Goal: Task Accomplishment & Management: Use online tool/utility

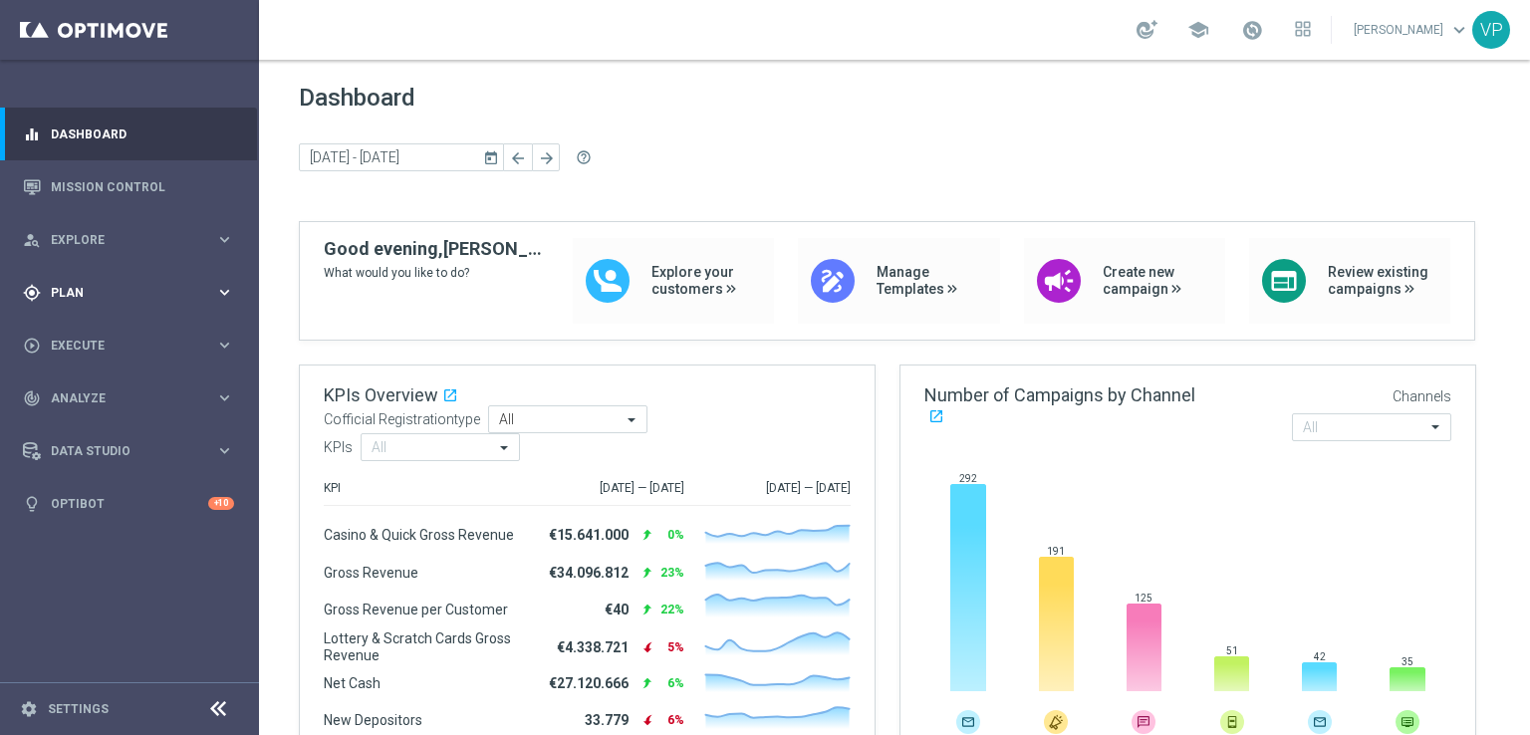
click at [170, 288] on span "Plan" at bounding box center [133, 293] width 164 height 12
click at [101, 342] on div "Target Groups" at bounding box center [154, 334] width 205 height 30
click at [100, 335] on link "Target Groups" at bounding box center [129, 334] width 155 height 16
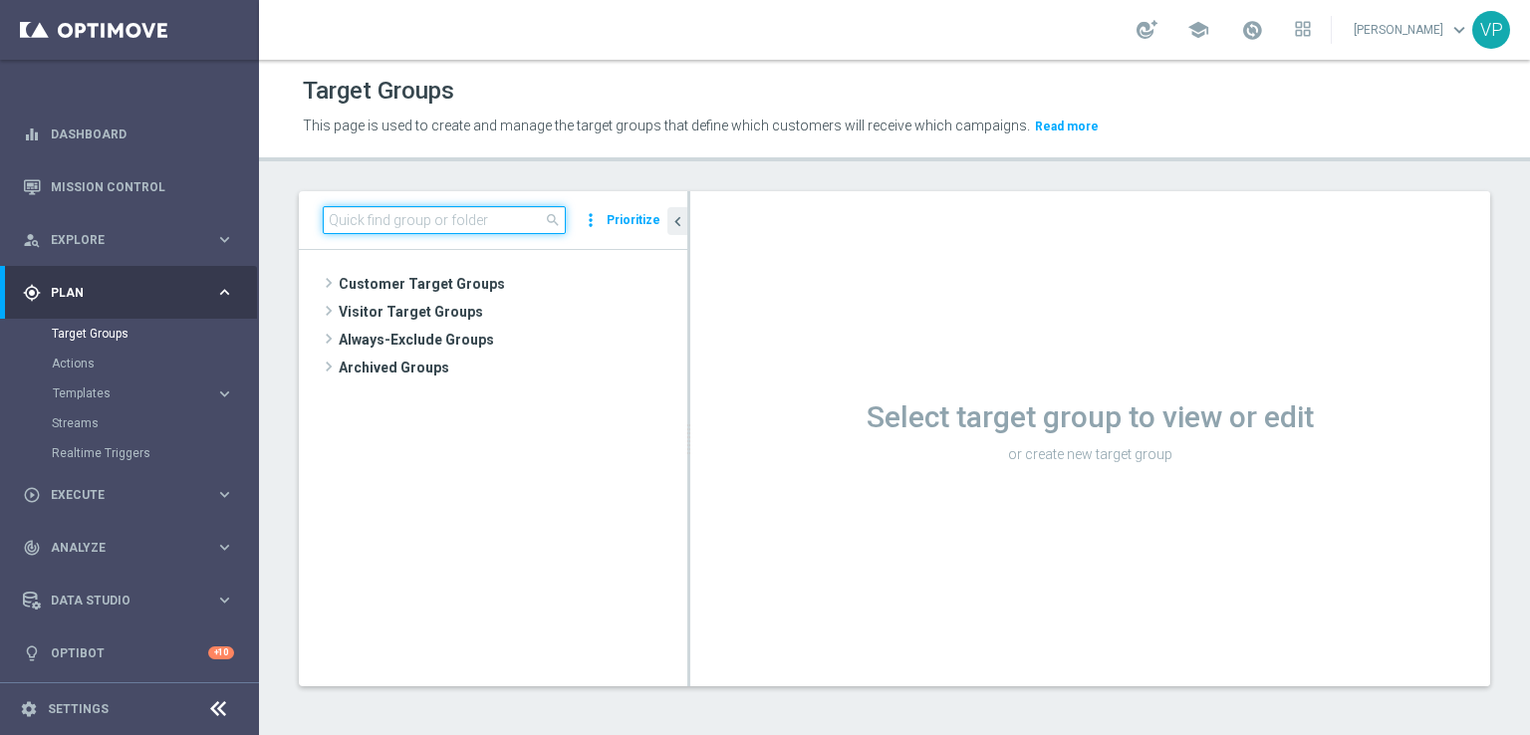
click at [458, 212] on input at bounding box center [444, 220] width 243 height 28
type input "sky"
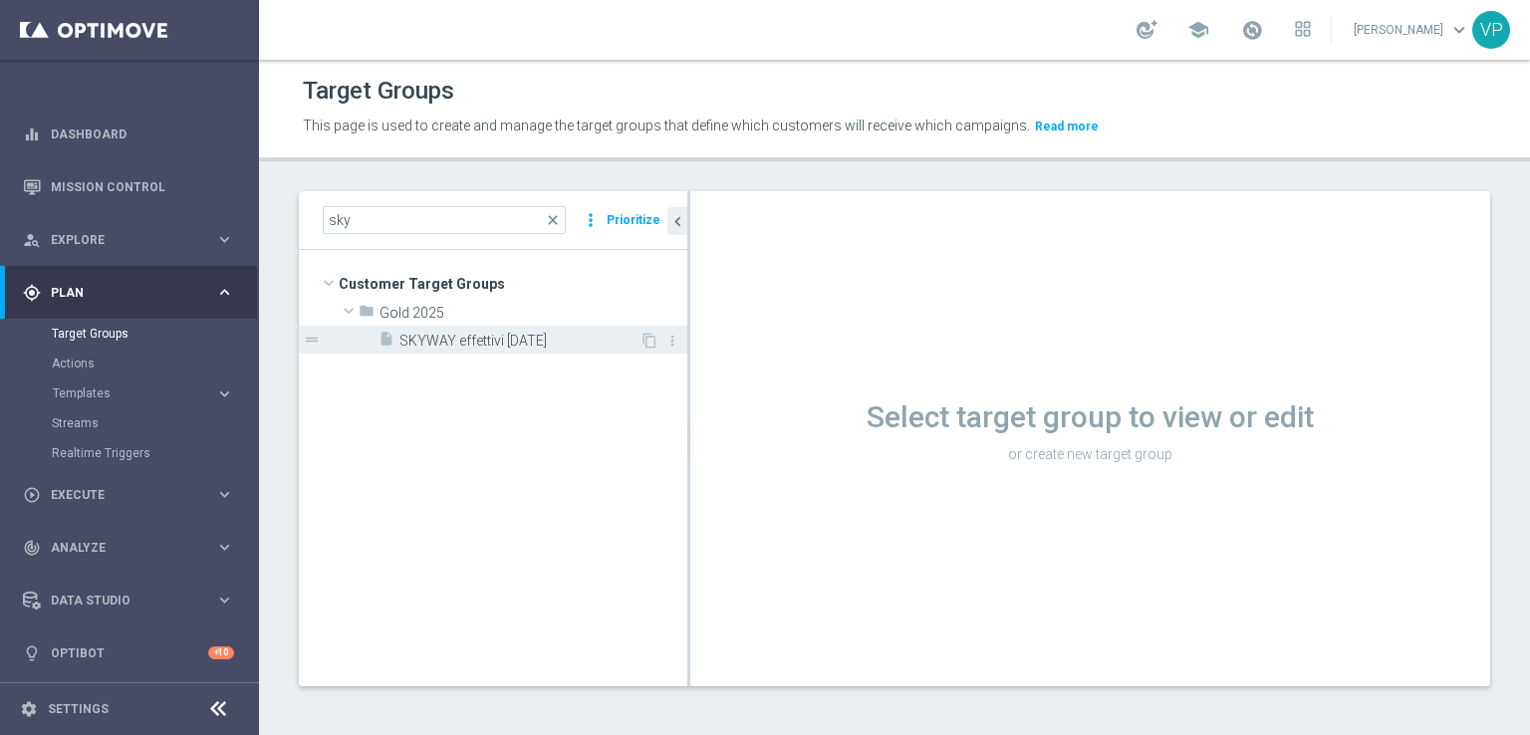
click at [568, 346] on span "SKYWAY effettivi [DATE]" at bounding box center [519, 341] width 240 height 17
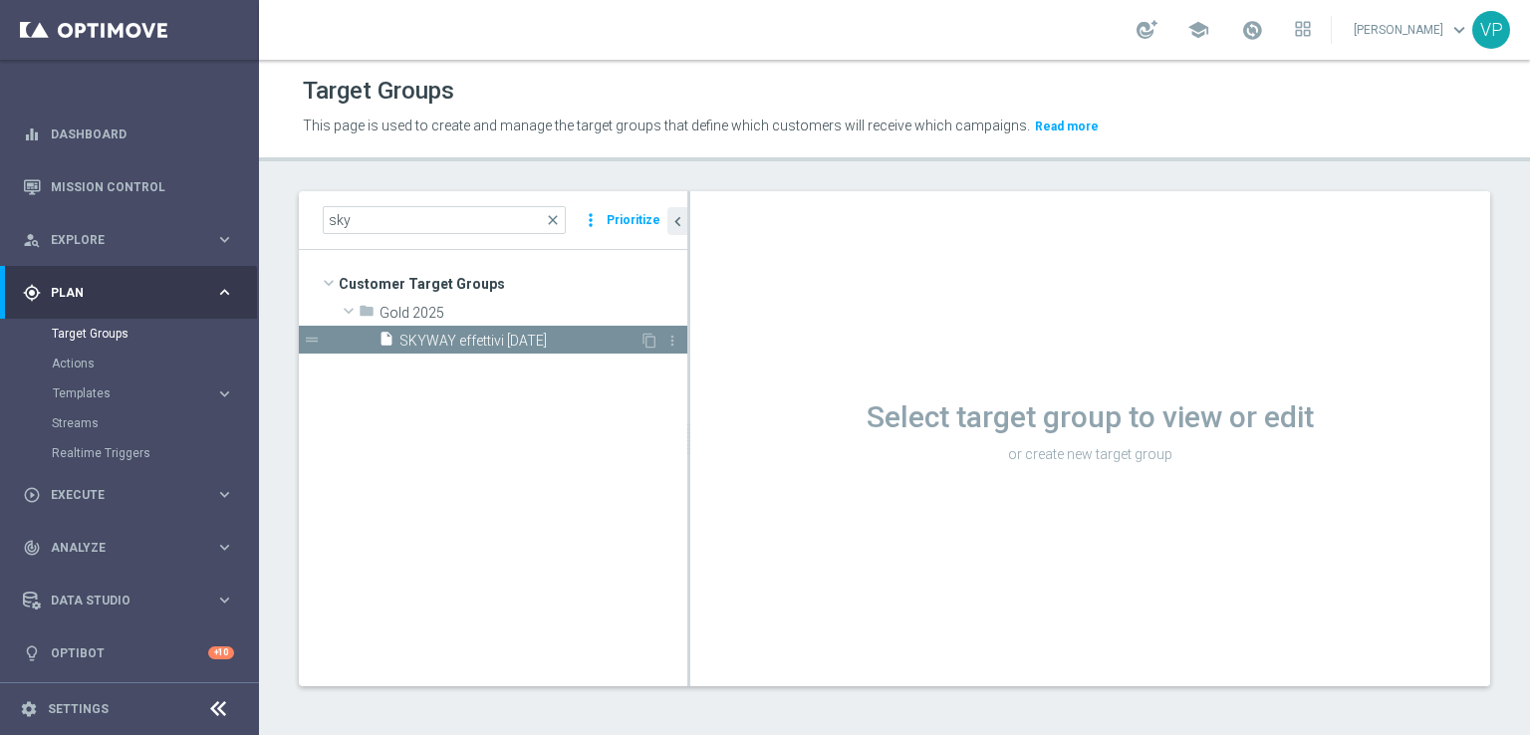
click at [506, 341] on span "SKYWAY effettivi [DATE]" at bounding box center [519, 341] width 240 height 17
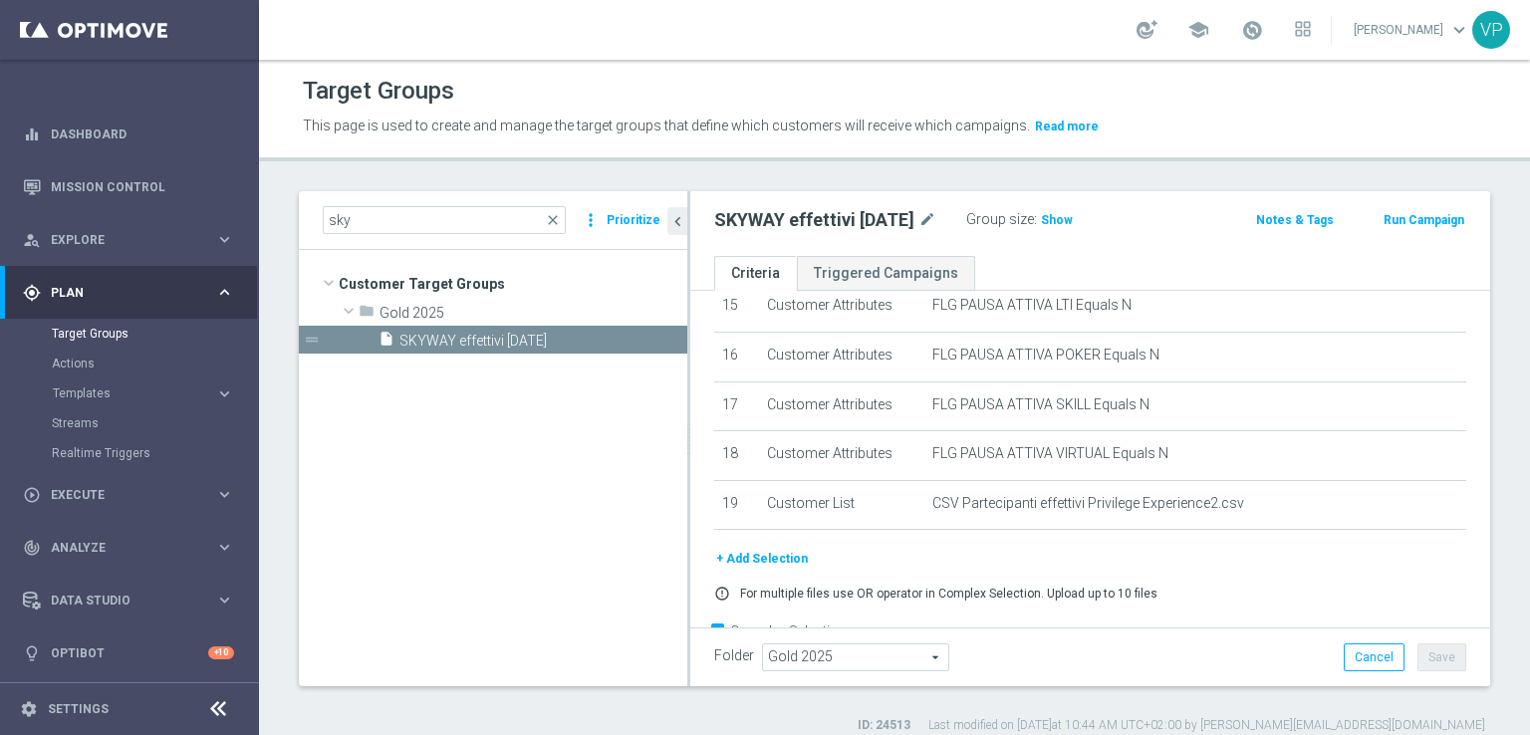
scroll to position [801, 0]
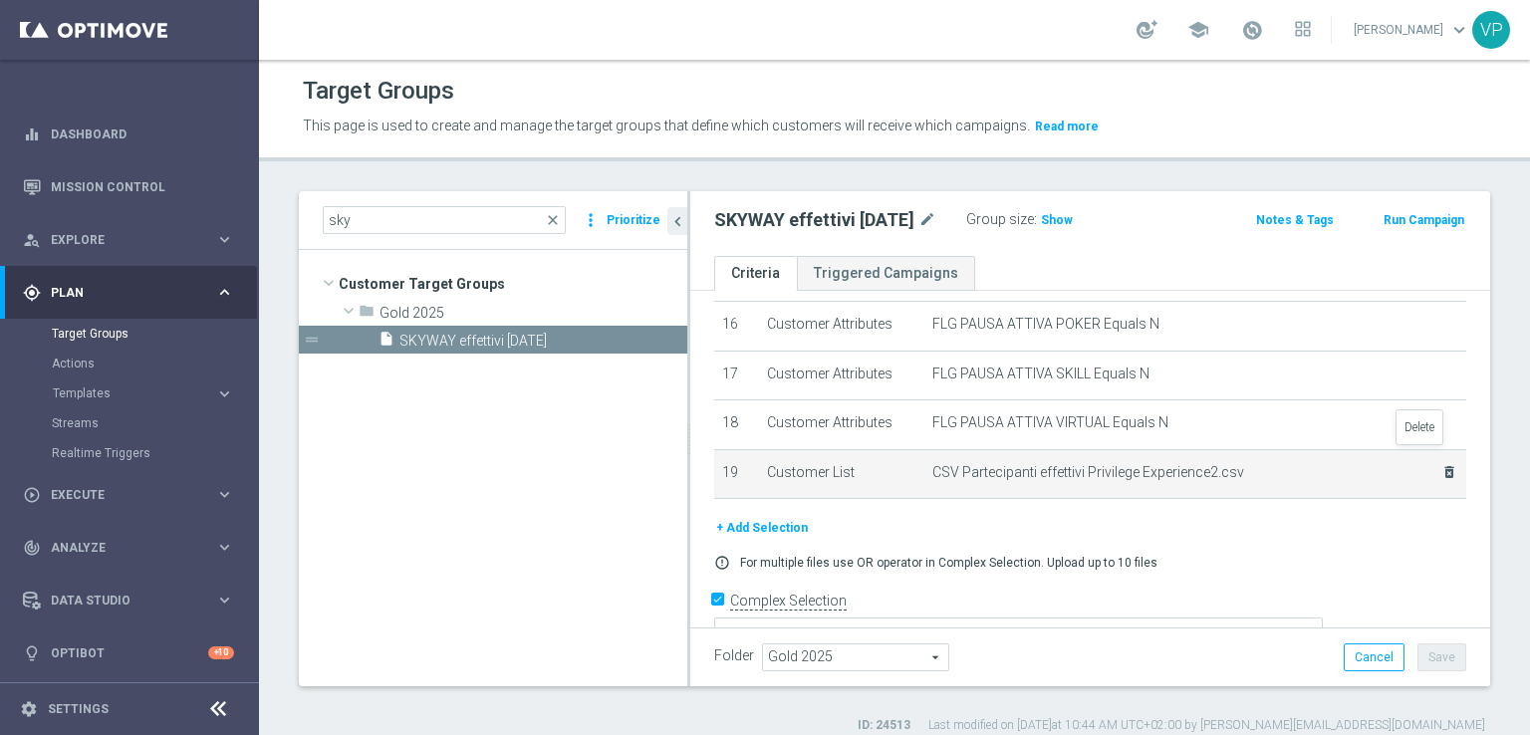
click at [1441, 464] on icon "delete_forever" at bounding box center [1449, 472] width 16 height 16
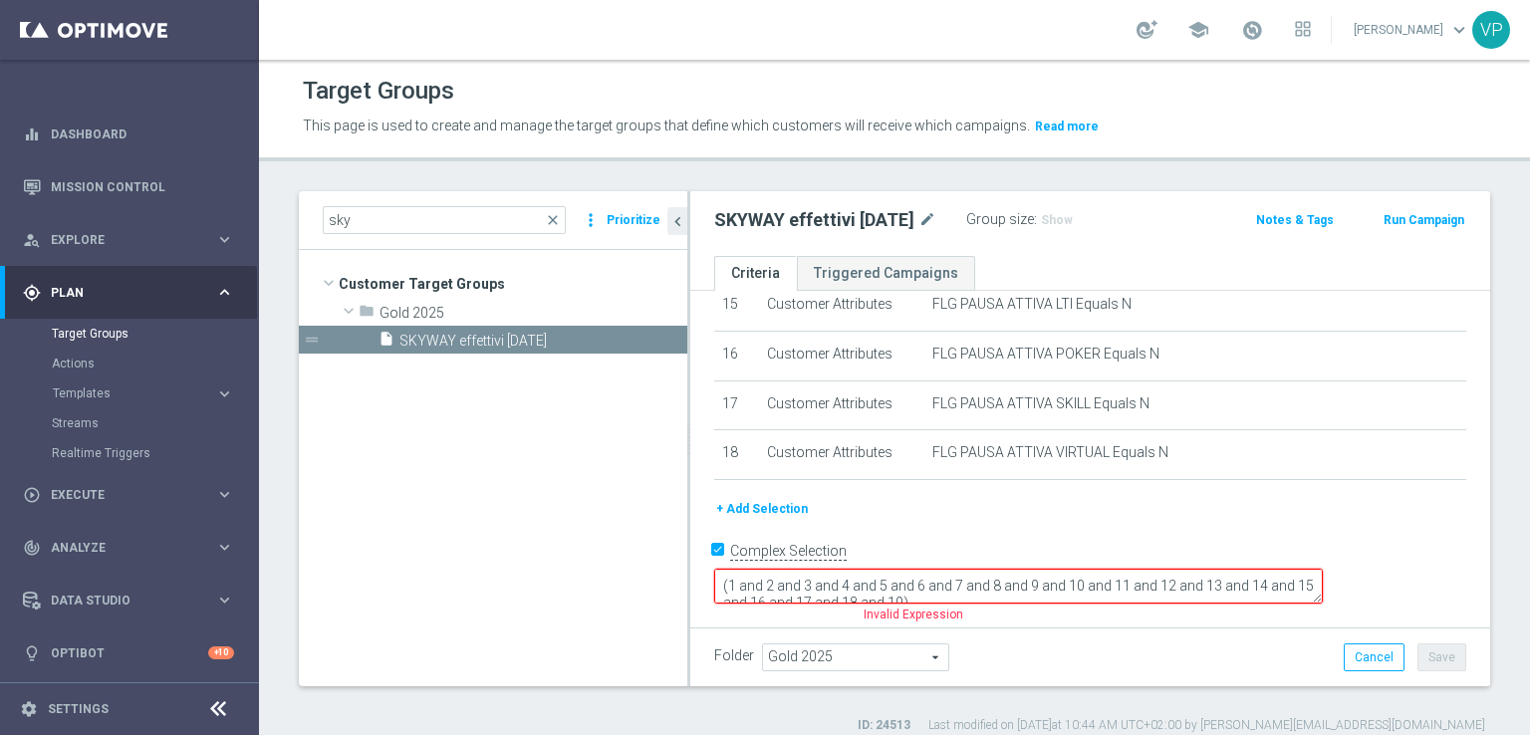
scroll to position [724, 0]
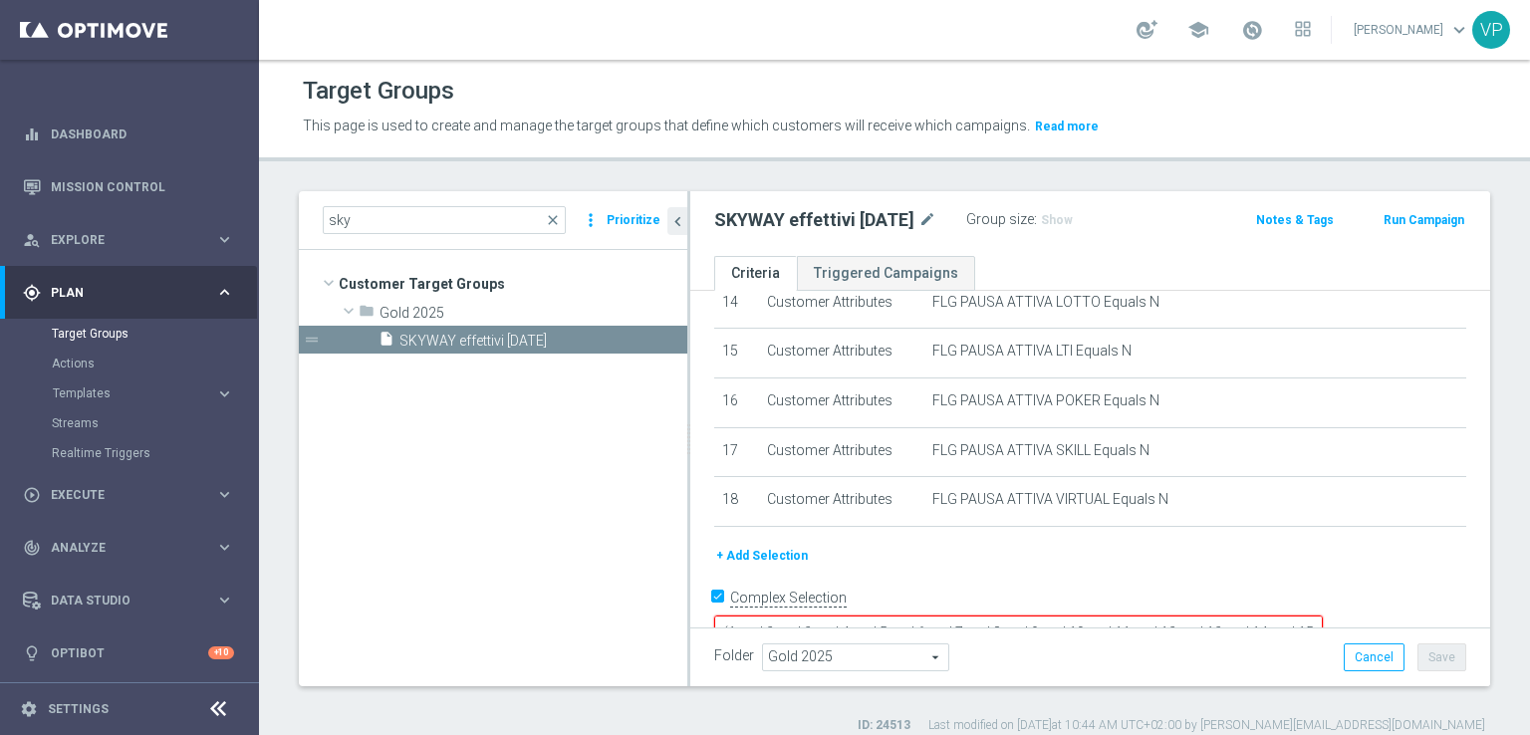
click at [777, 545] on button "+ Add Selection" at bounding box center [762, 556] width 96 height 22
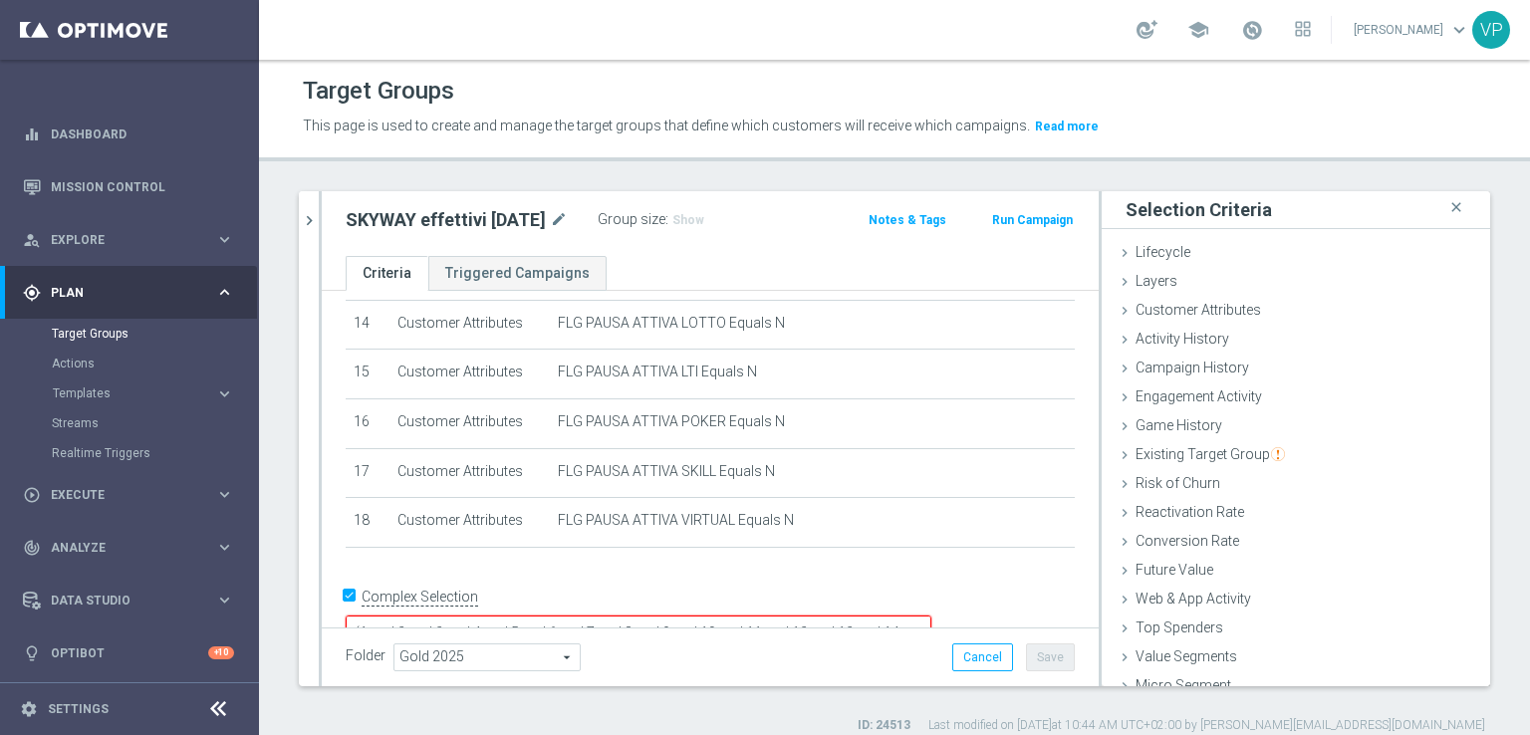
scroll to position [44, 0]
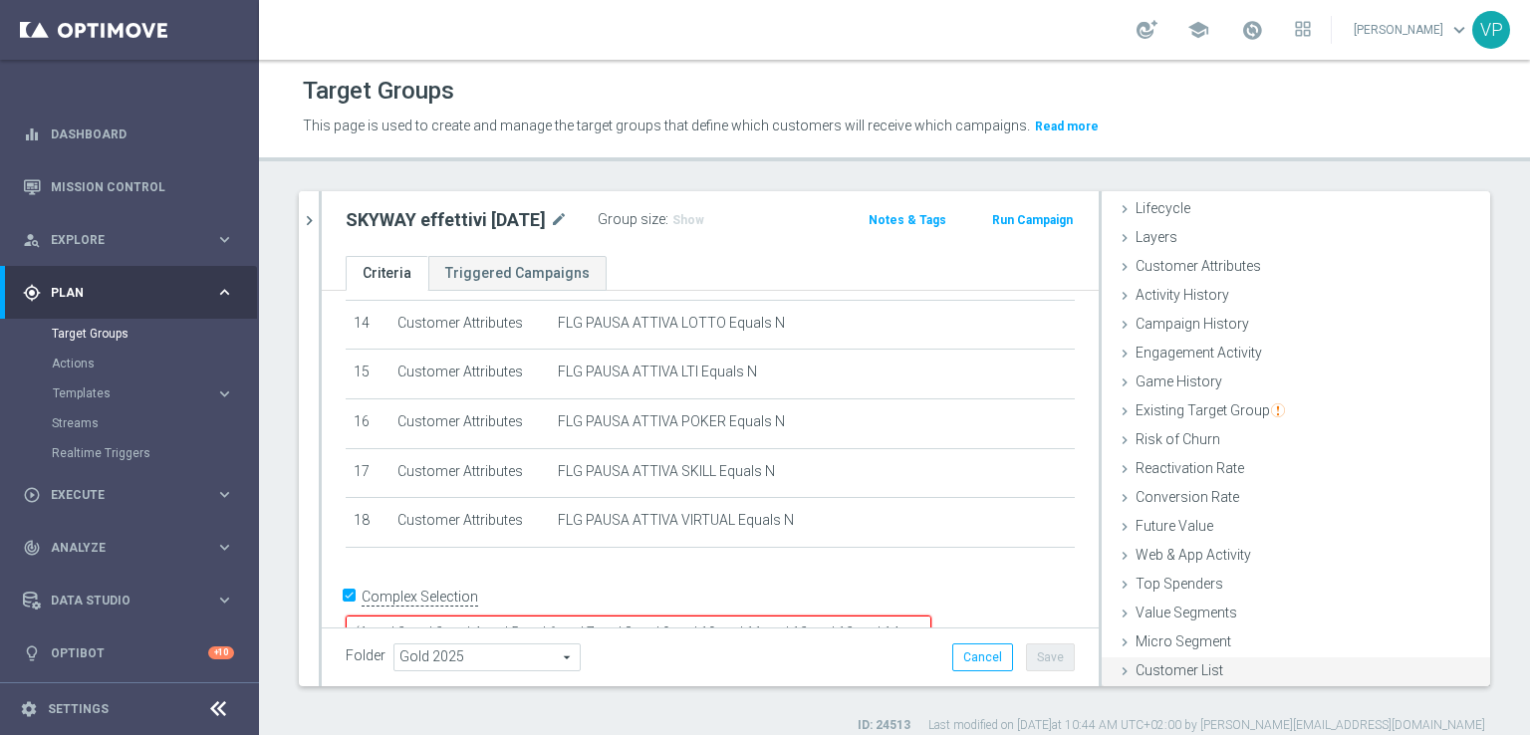
click at [1220, 659] on div "Customer List done" at bounding box center [1295, 672] width 388 height 30
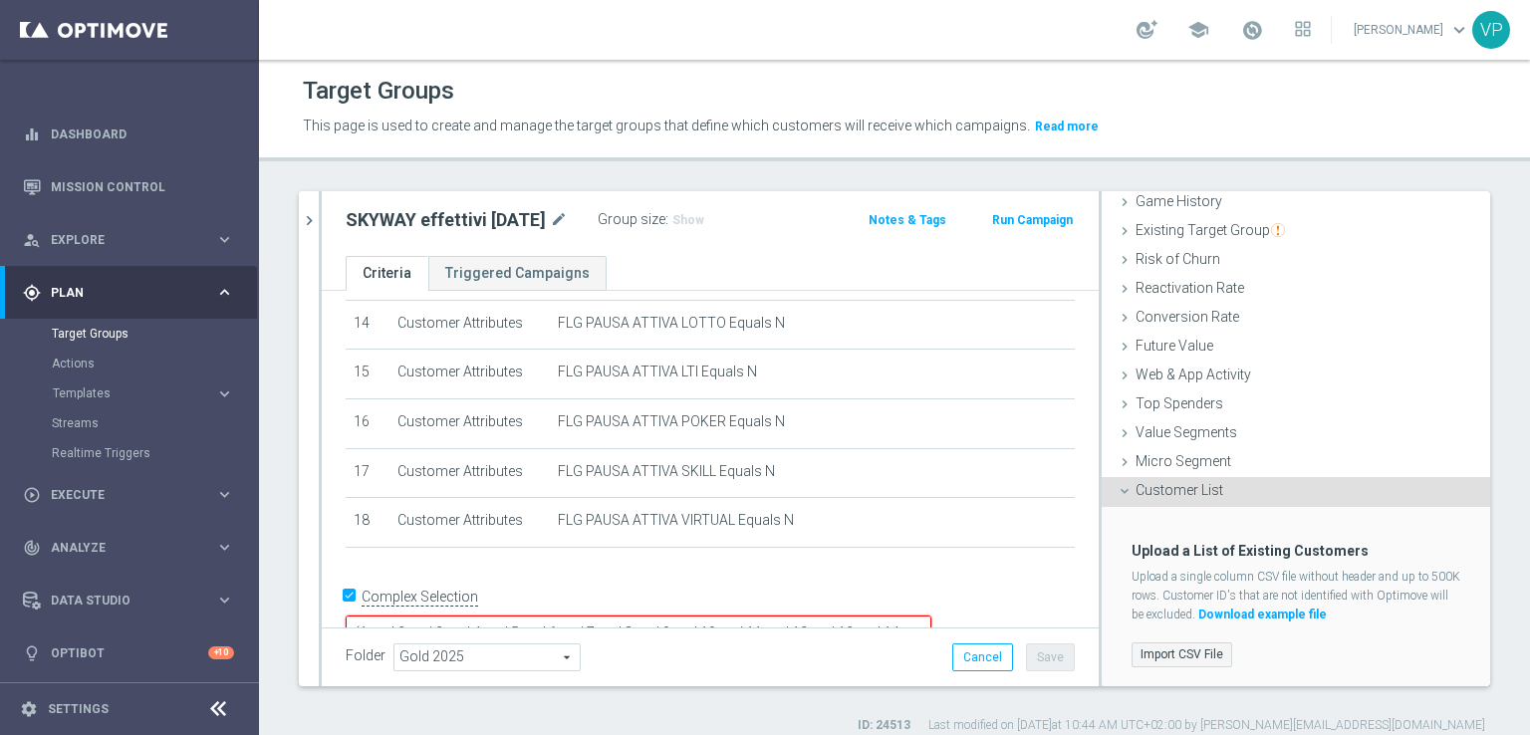
click at [1149, 658] on label "Import CSV File" at bounding box center [1181, 654] width 101 height 25
click at [0, 0] on input "Import CSV File" at bounding box center [0, 0] width 0 height 0
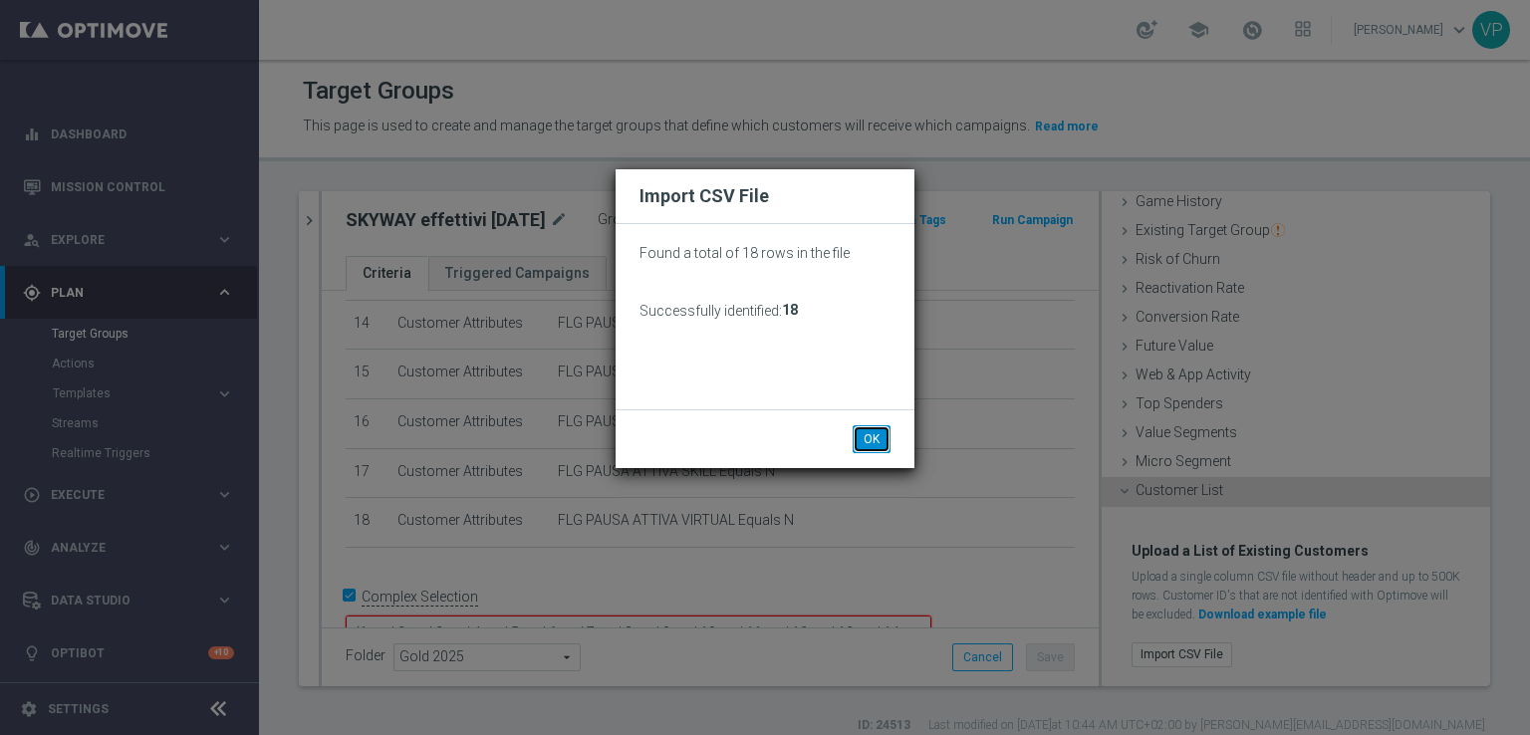
click at [870, 450] on button "OK" at bounding box center [871, 439] width 38 height 28
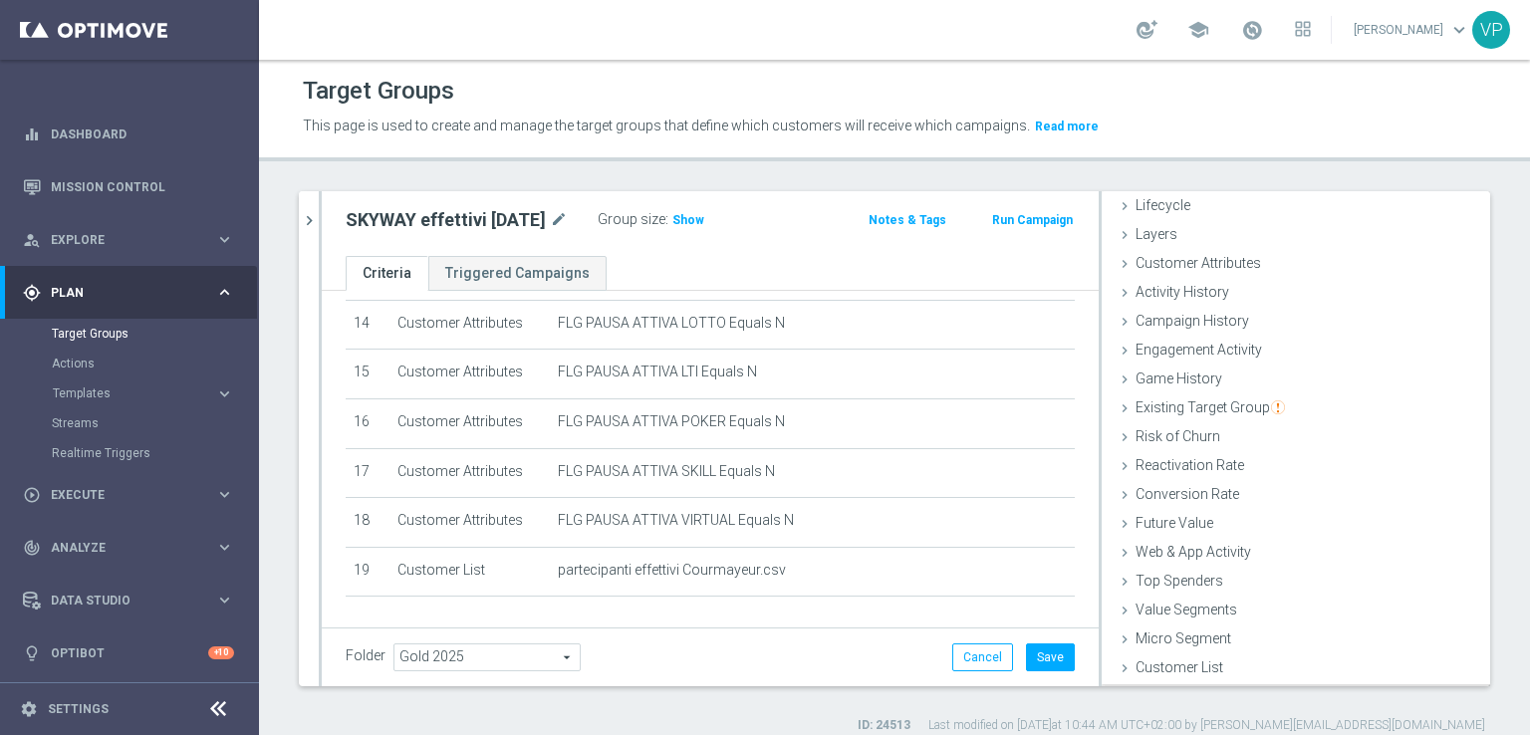
scroll to position [44, 0]
click at [1034, 646] on button "Save" at bounding box center [1050, 657] width 49 height 28
click at [701, 227] on h3 "Show" at bounding box center [688, 220] width 36 height 22
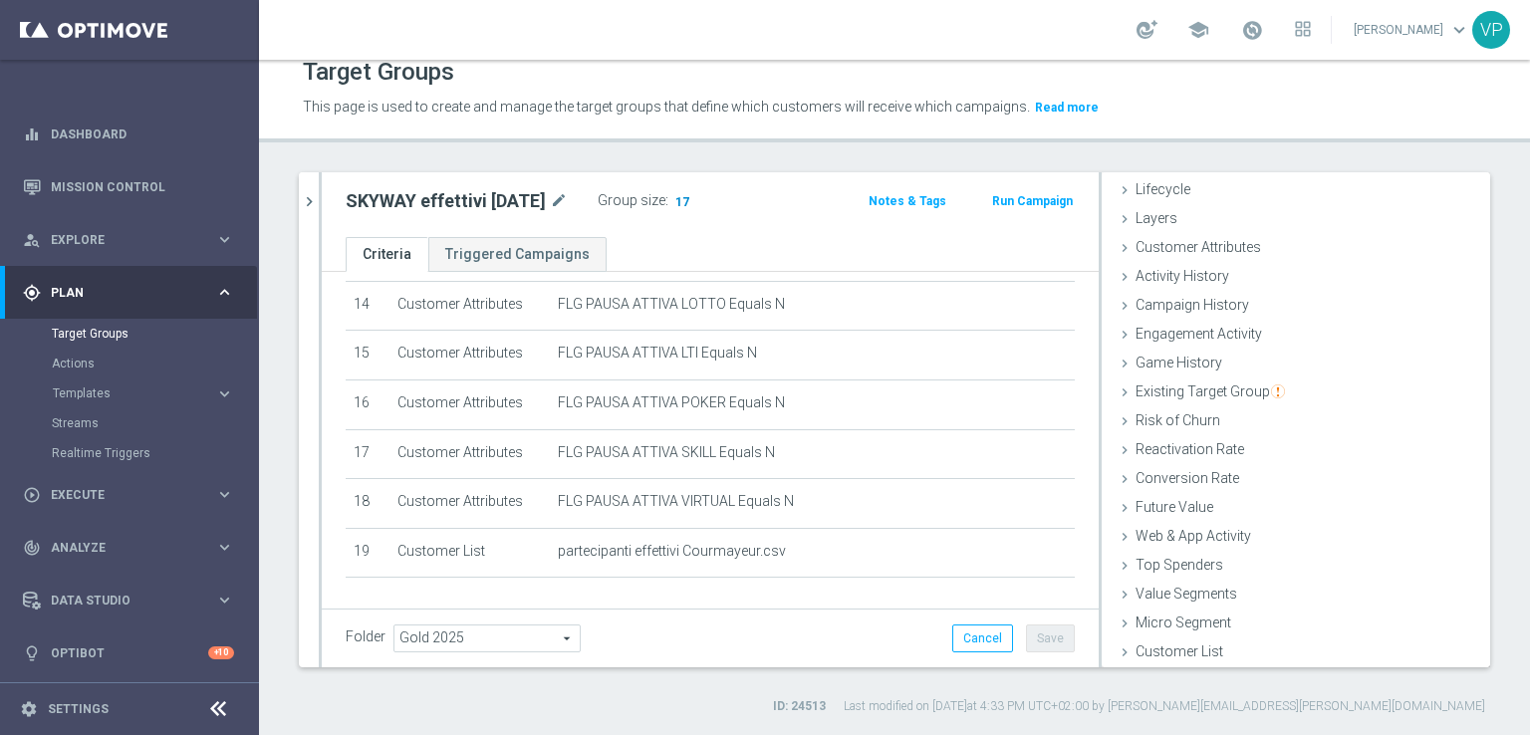
click at [690, 201] on span "17" at bounding box center [682, 203] width 18 height 19
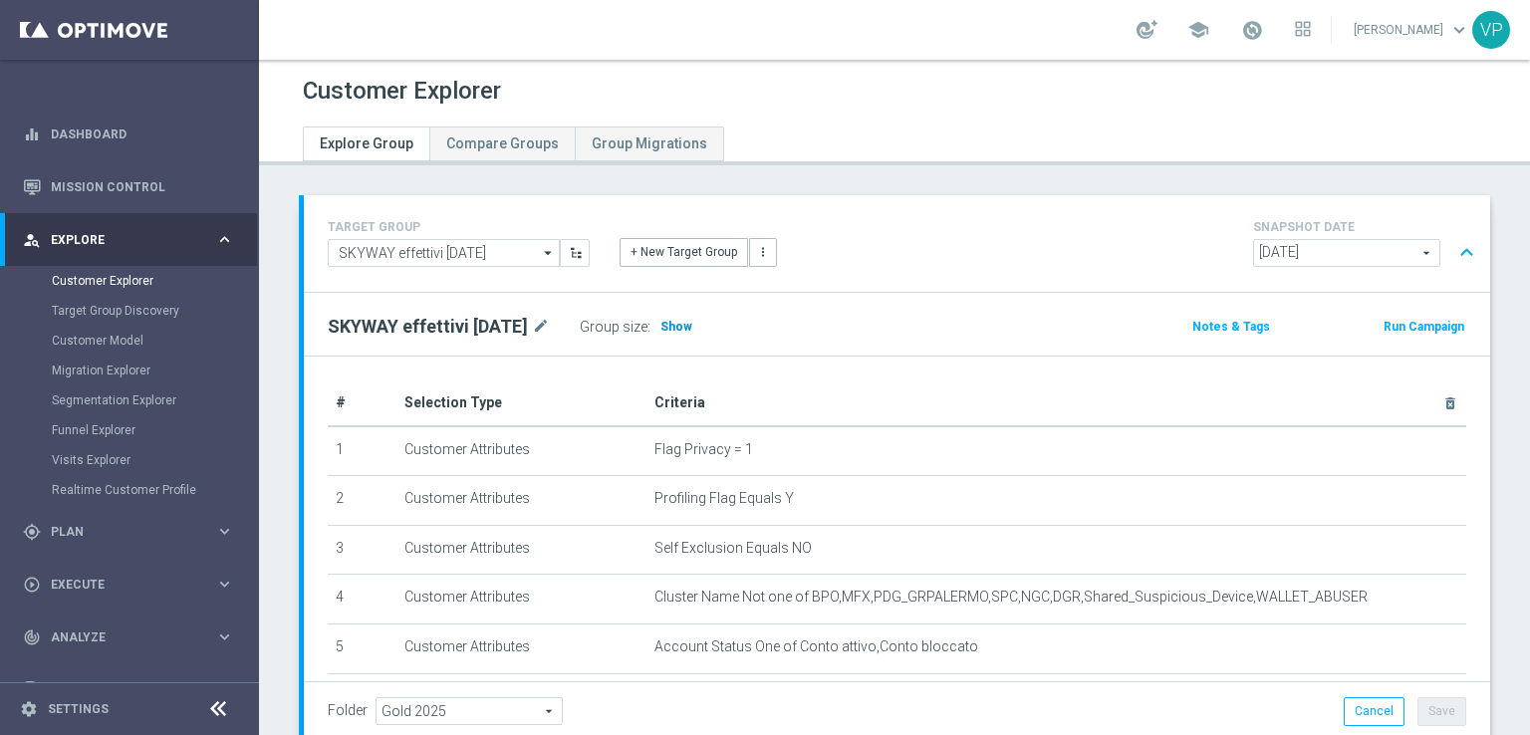
click at [692, 326] on span "Show" at bounding box center [676, 327] width 32 height 14
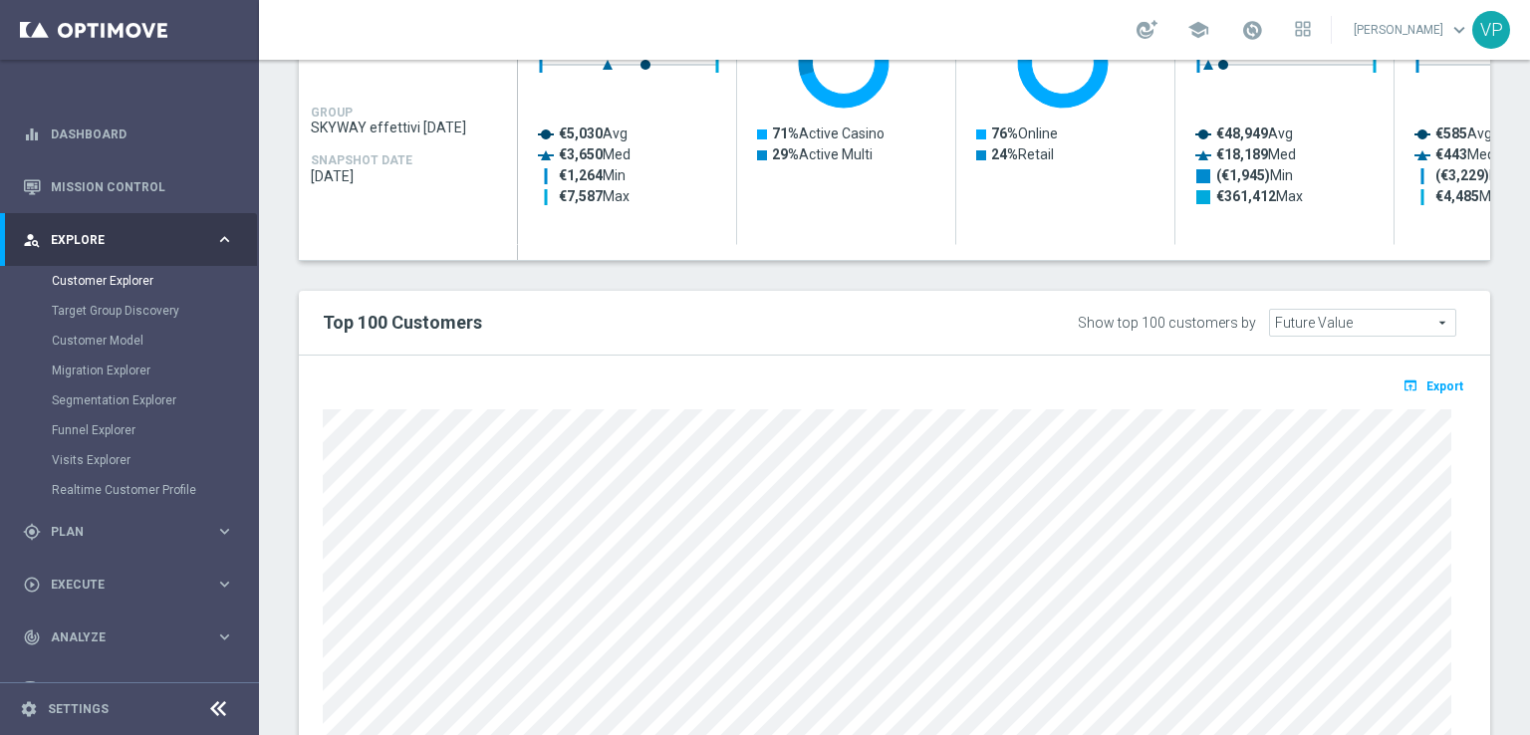
scroll to position [988, 0]
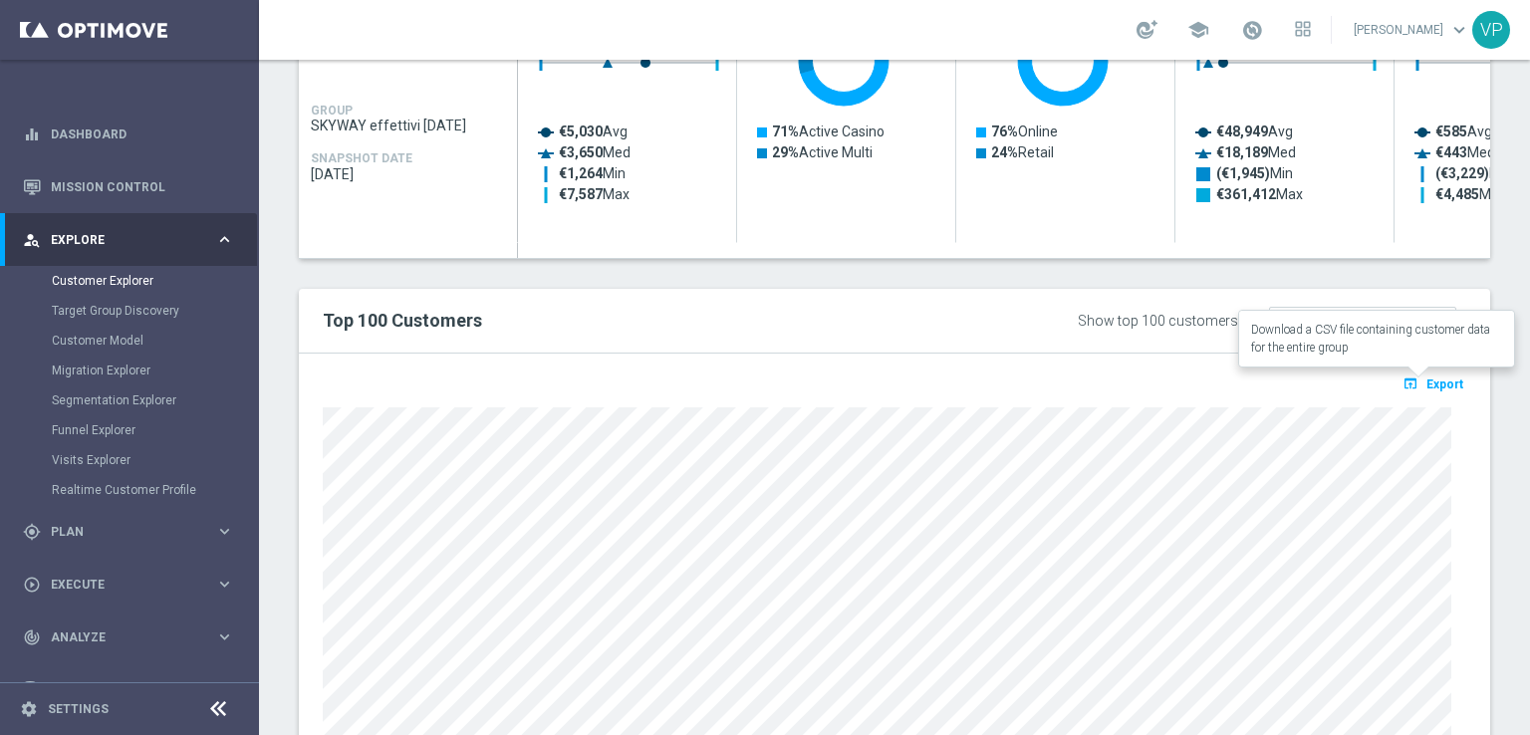
click at [1433, 379] on span "Export" at bounding box center [1444, 384] width 37 height 14
click at [1382, 293] on div "Top 100 Customers Show top 100 customers by Future Value Future Value arrow_dro…" at bounding box center [894, 321] width 1191 height 65
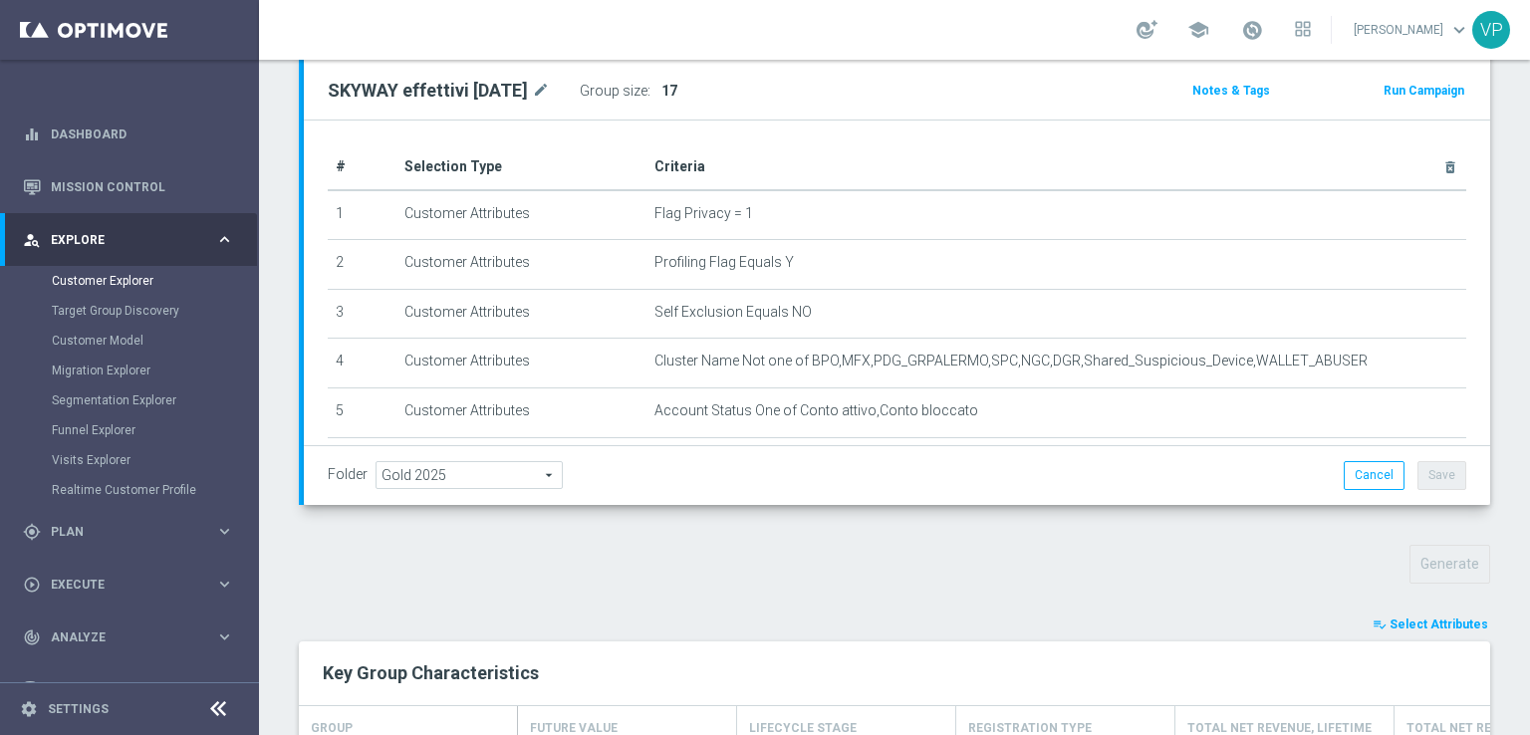
scroll to position [0, 0]
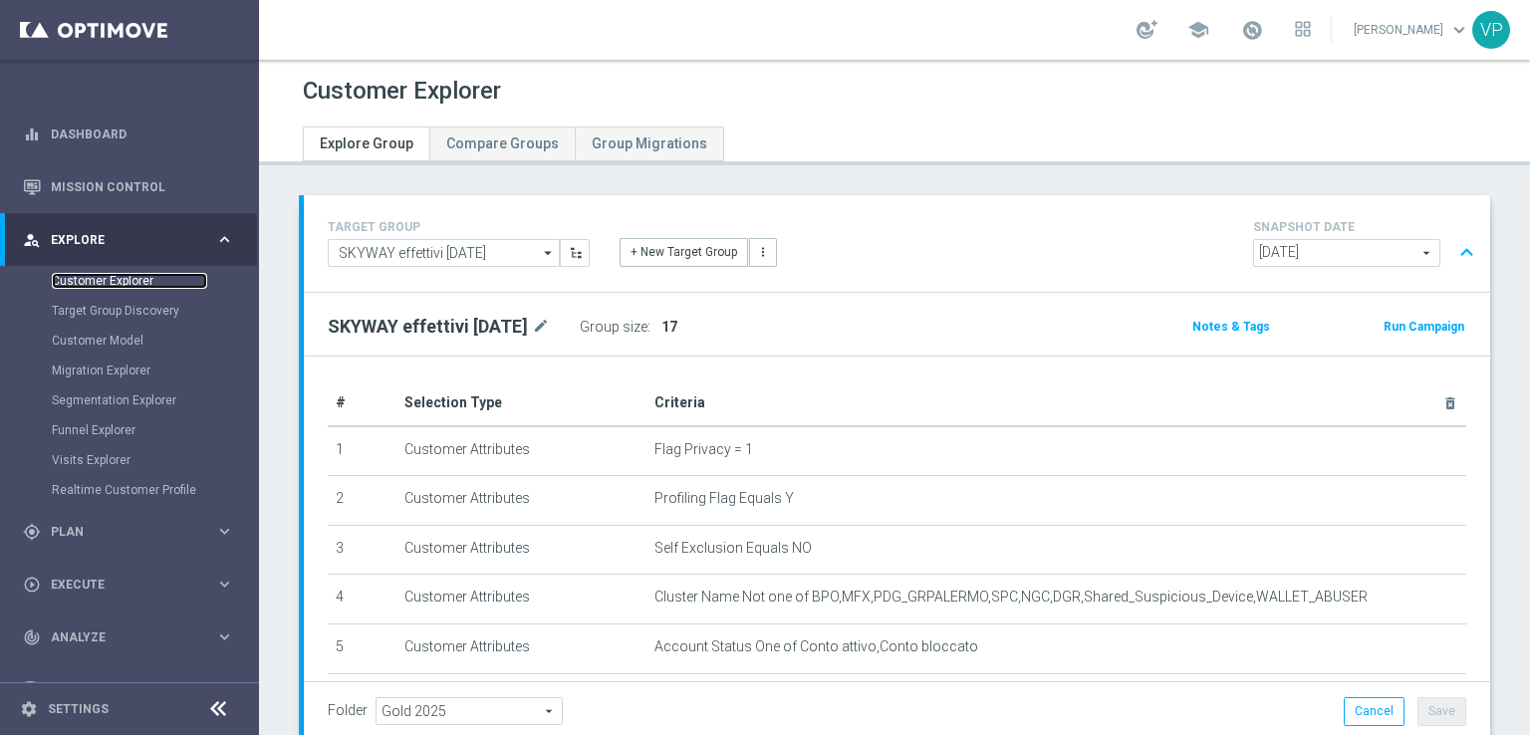
click at [98, 279] on link "Customer Explorer" at bounding box center [129, 281] width 155 height 16
click at [439, 317] on h2 "SKYWAY effettivi [DATE]" at bounding box center [428, 327] width 200 height 24
click at [423, 74] on div "Customer Explorer" at bounding box center [894, 91] width 1183 height 39
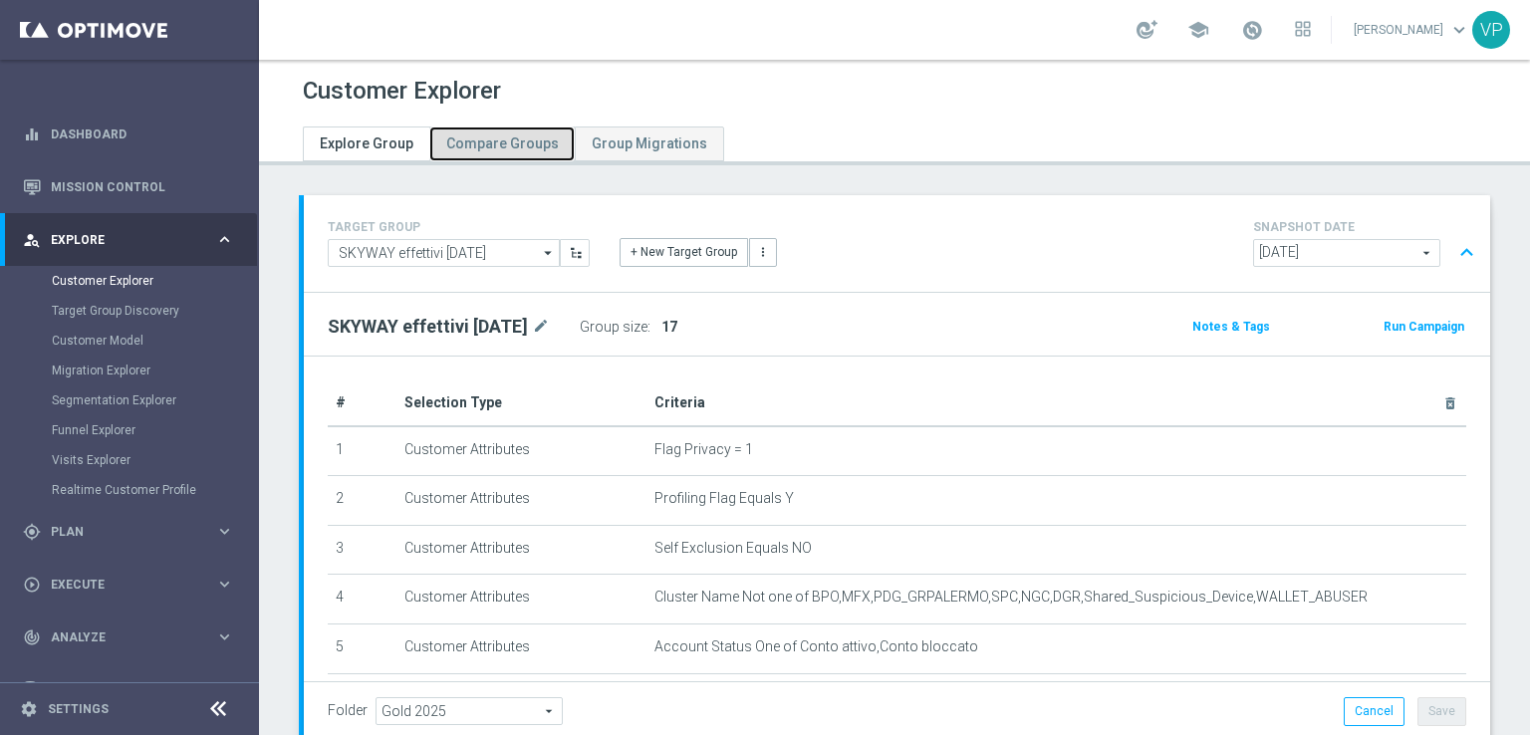
click at [471, 136] on span "Compare Groups" at bounding box center [502, 143] width 113 height 16
click at [90, 280] on link "Customer Explorer" at bounding box center [129, 281] width 155 height 16
click at [91, 310] on link "Target Group Discovery" at bounding box center [129, 311] width 155 height 16
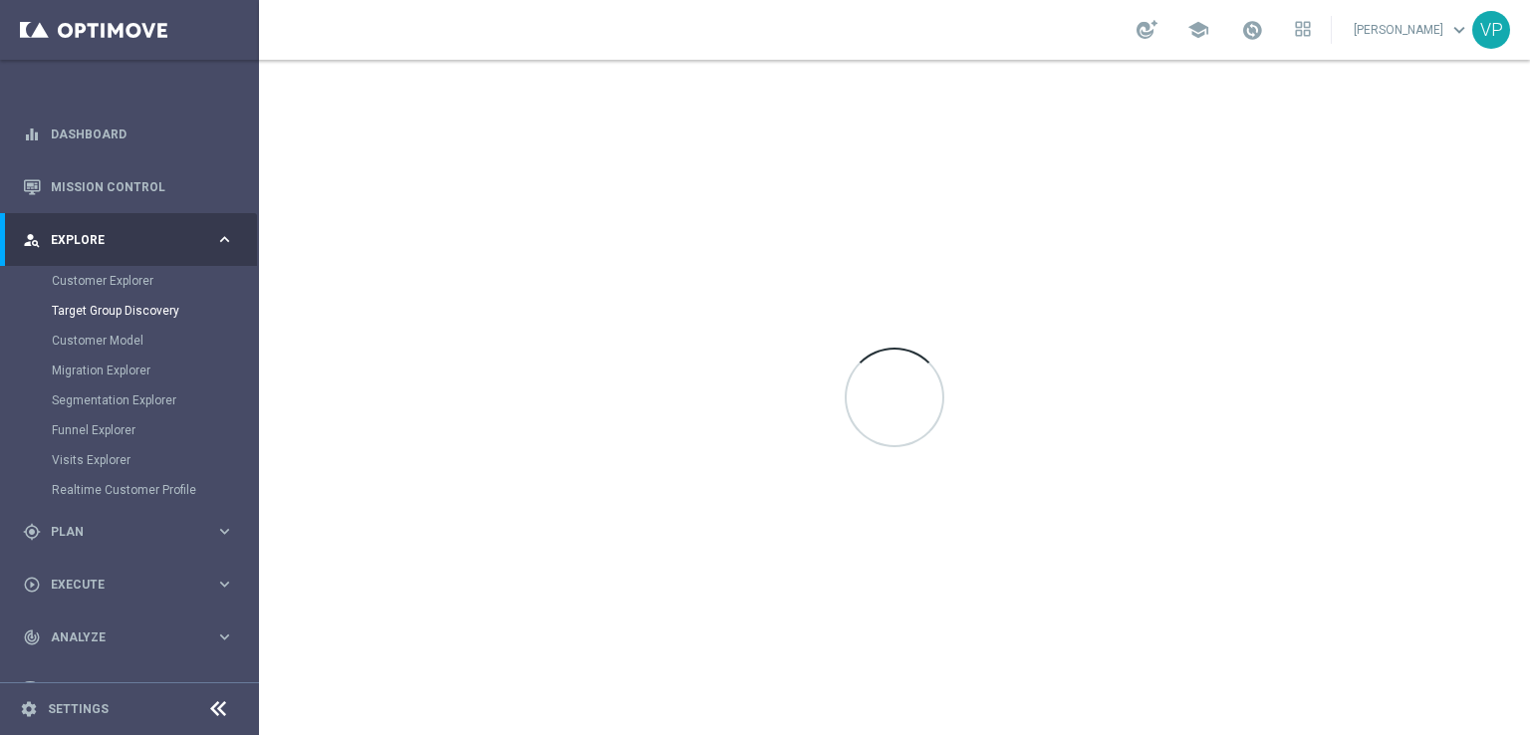
click at [109, 380] on div "Migration Explorer" at bounding box center [154, 371] width 205 height 30
click at [108, 284] on link "Customer Explorer" at bounding box center [129, 281] width 155 height 16
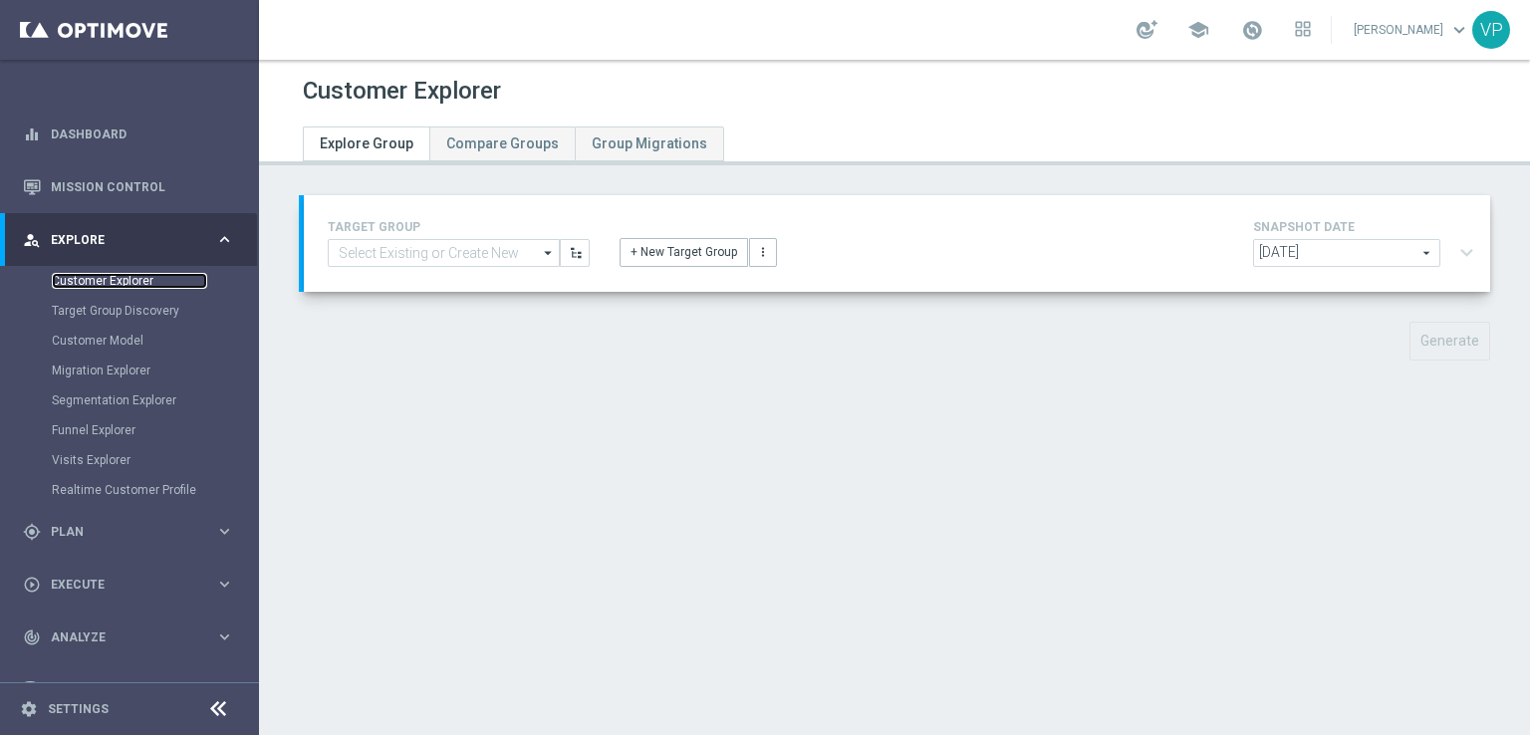
click at [108, 280] on link "Customer Explorer" at bounding box center [129, 281] width 155 height 16
click at [134, 306] on link "Target Group Discovery" at bounding box center [129, 311] width 155 height 16
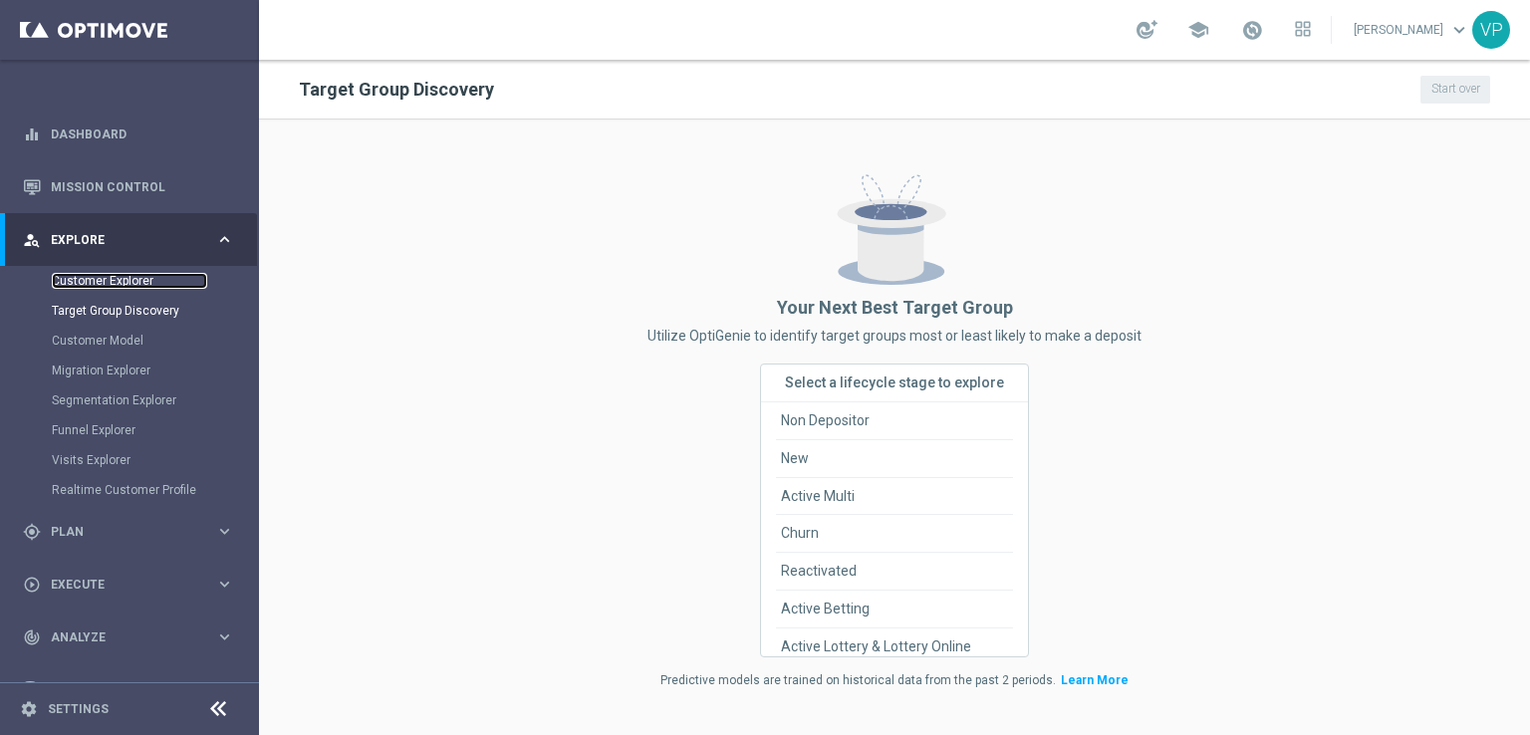
click at [84, 277] on link "Customer Explorer" at bounding box center [129, 281] width 155 height 16
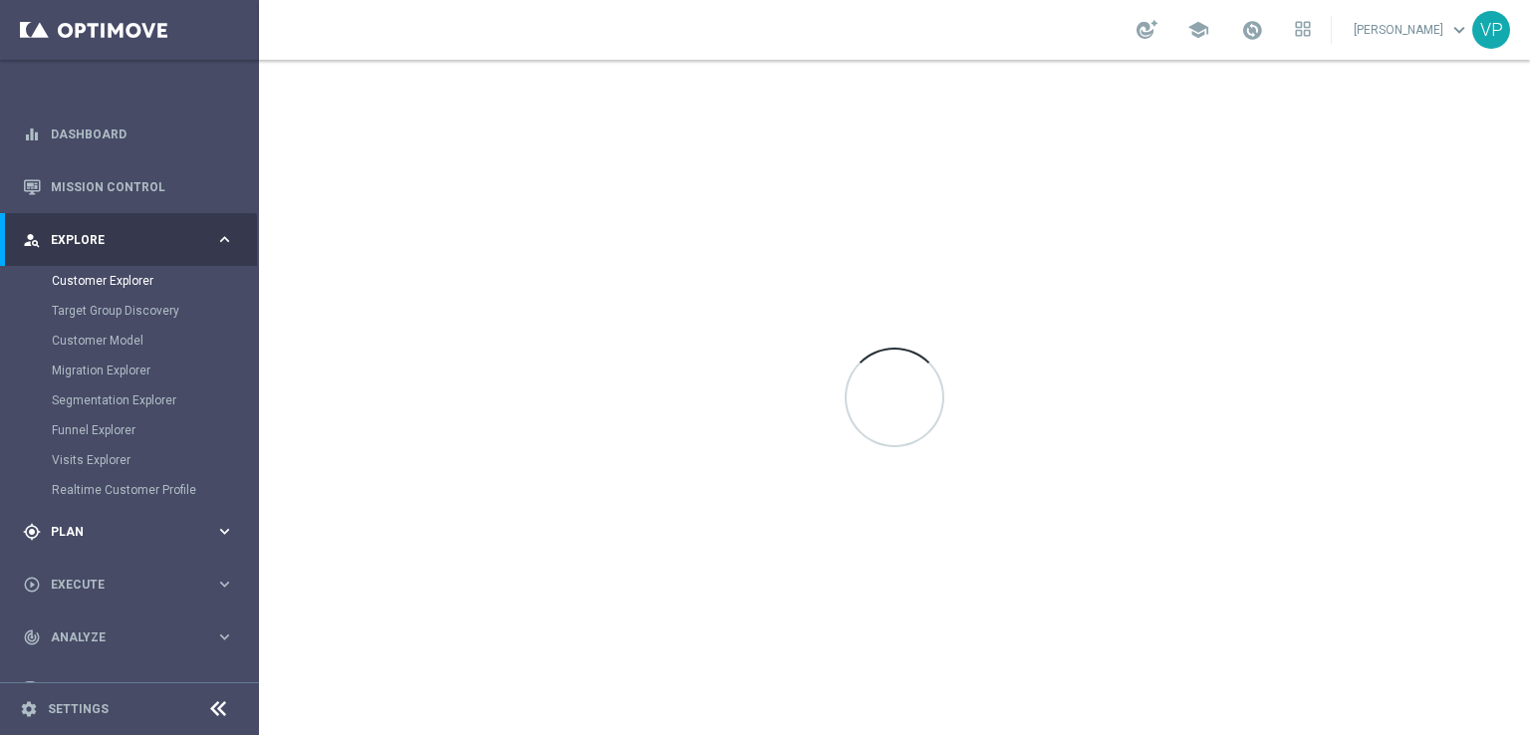
click at [219, 539] on icon "keyboard_arrow_right" at bounding box center [224, 531] width 19 height 19
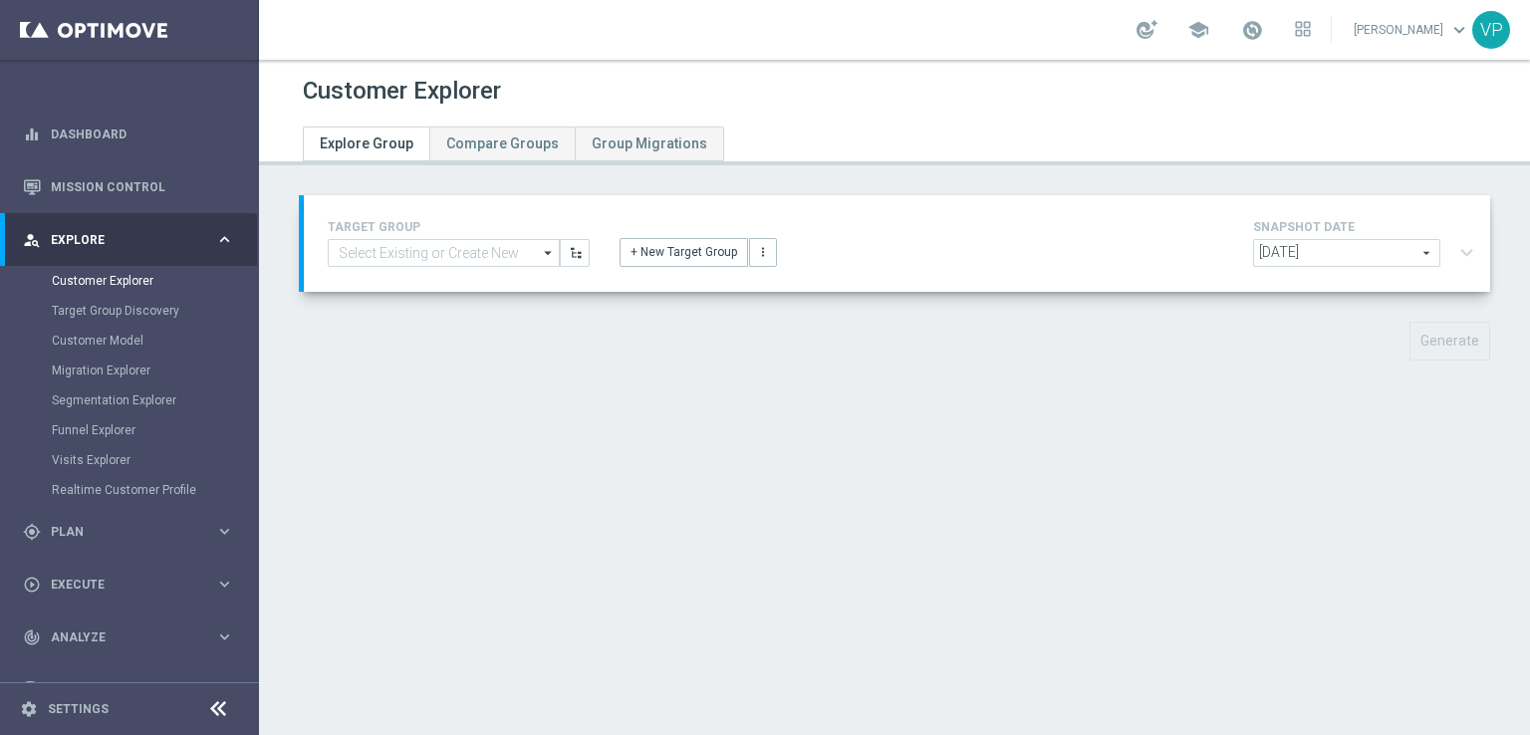
click at [103, 330] on accordion "equalizer Dashboard Mission Control" at bounding box center [128, 438] width 257 height 661
click at [116, 286] on link "Customer Explorer" at bounding box center [129, 281] width 155 height 16
click at [109, 313] on link "Target Group Discovery" at bounding box center [129, 311] width 155 height 16
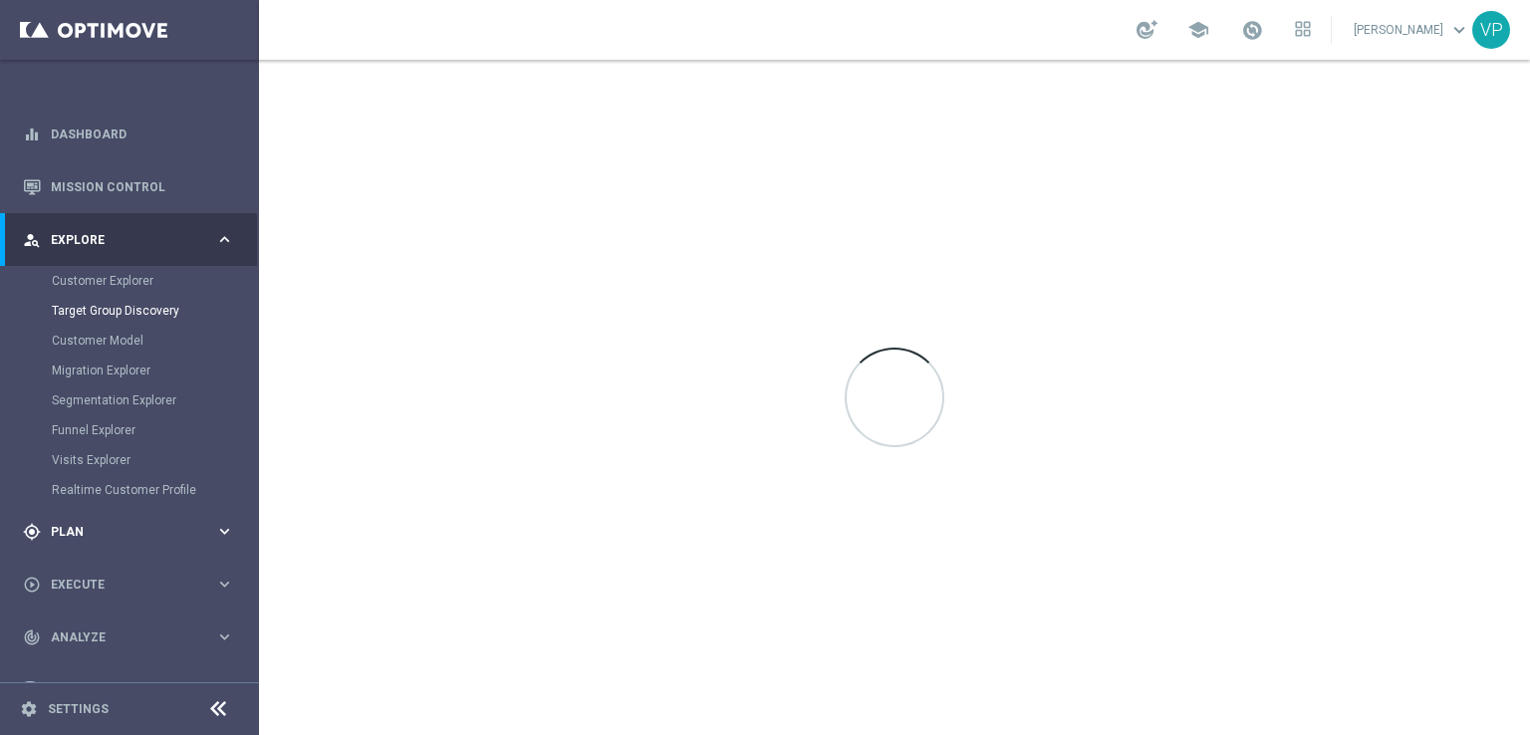
click at [76, 532] on span "Plan" at bounding box center [133, 532] width 164 height 12
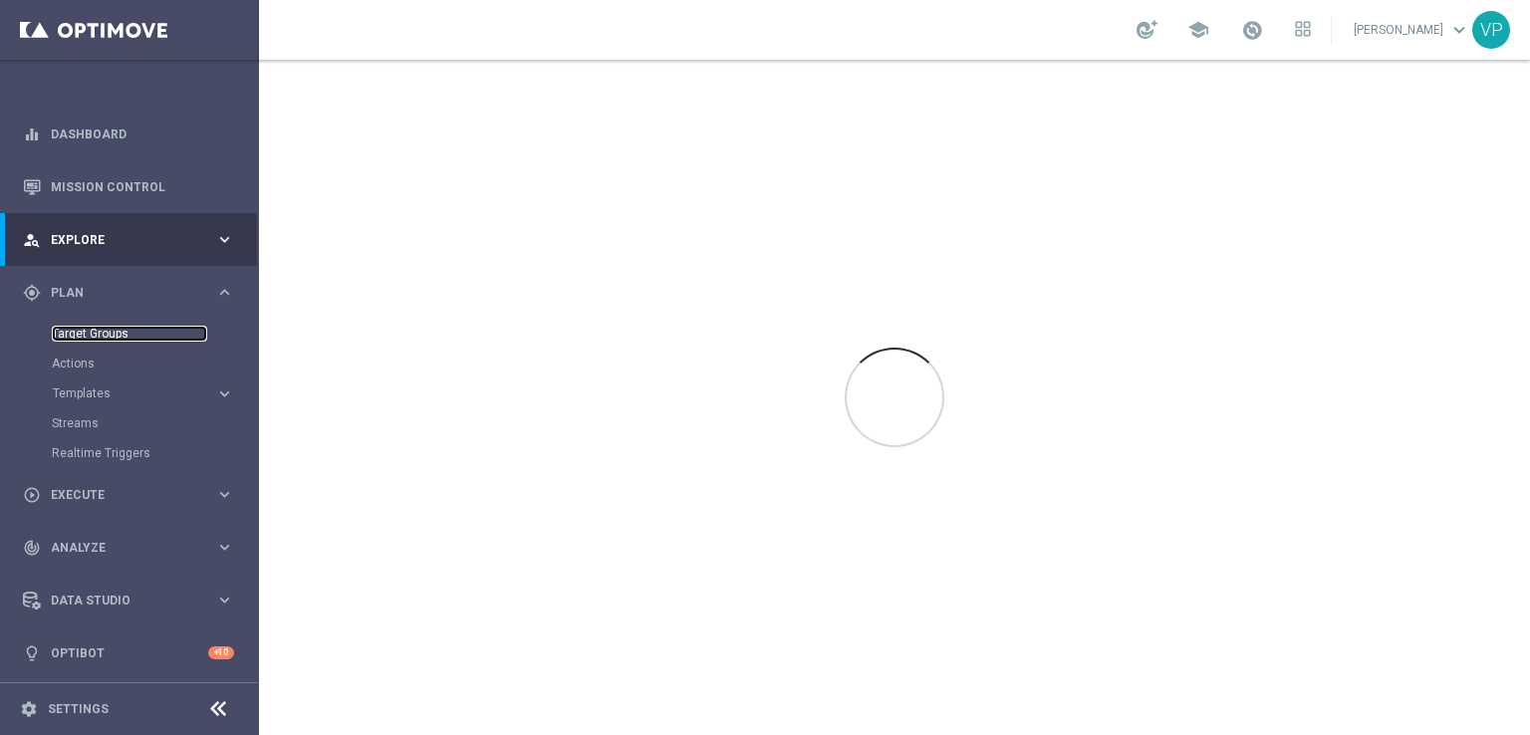
click at [81, 336] on link "Target Groups" at bounding box center [129, 334] width 155 height 16
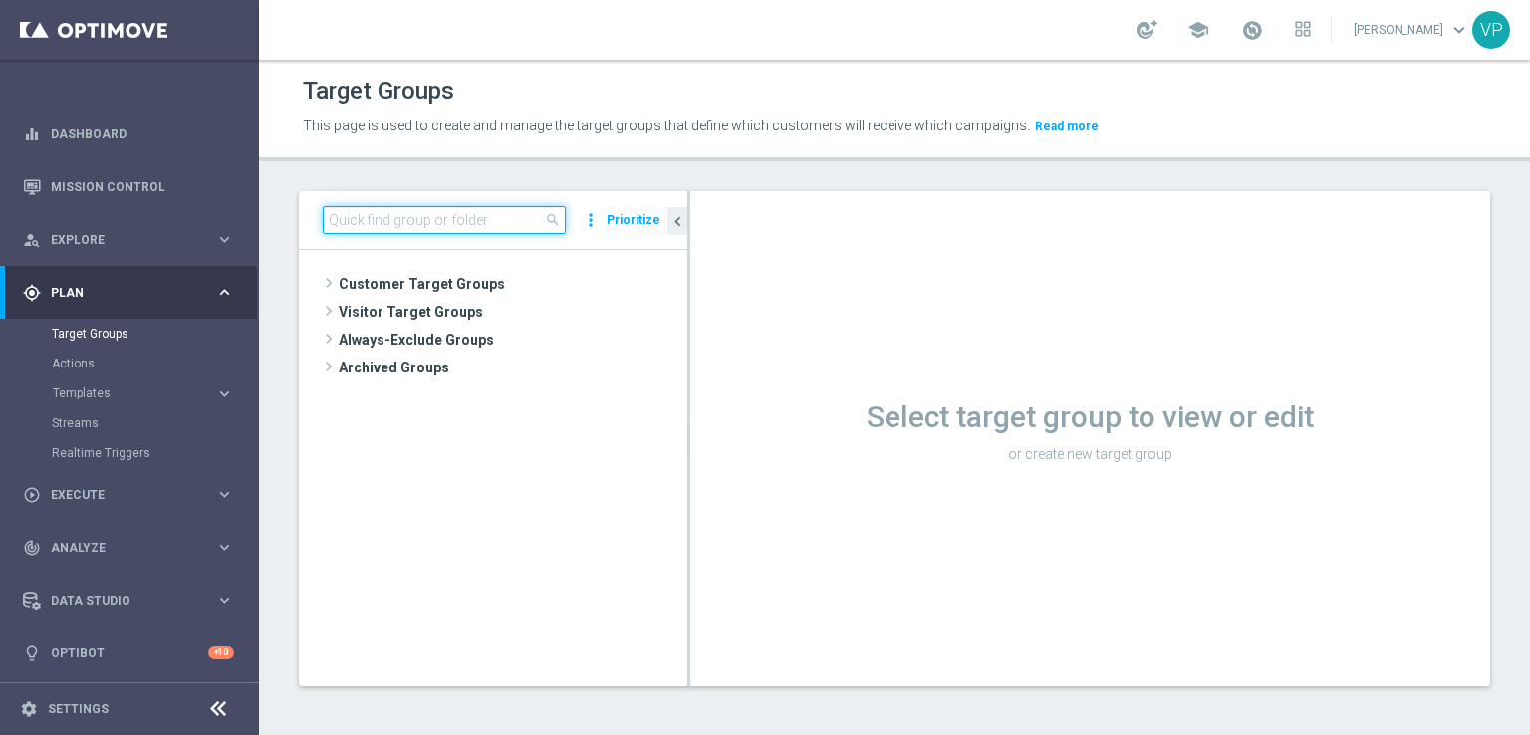
click at [442, 226] on input at bounding box center [444, 220] width 243 height 28
click at [442, 226] on input "skywa" at bounding box center [444, 220] width 243 height 28
click at [734, 244] on div "Select target group to view or edit or create new target group" at bounding box center [1090, 438] width 800 height 495
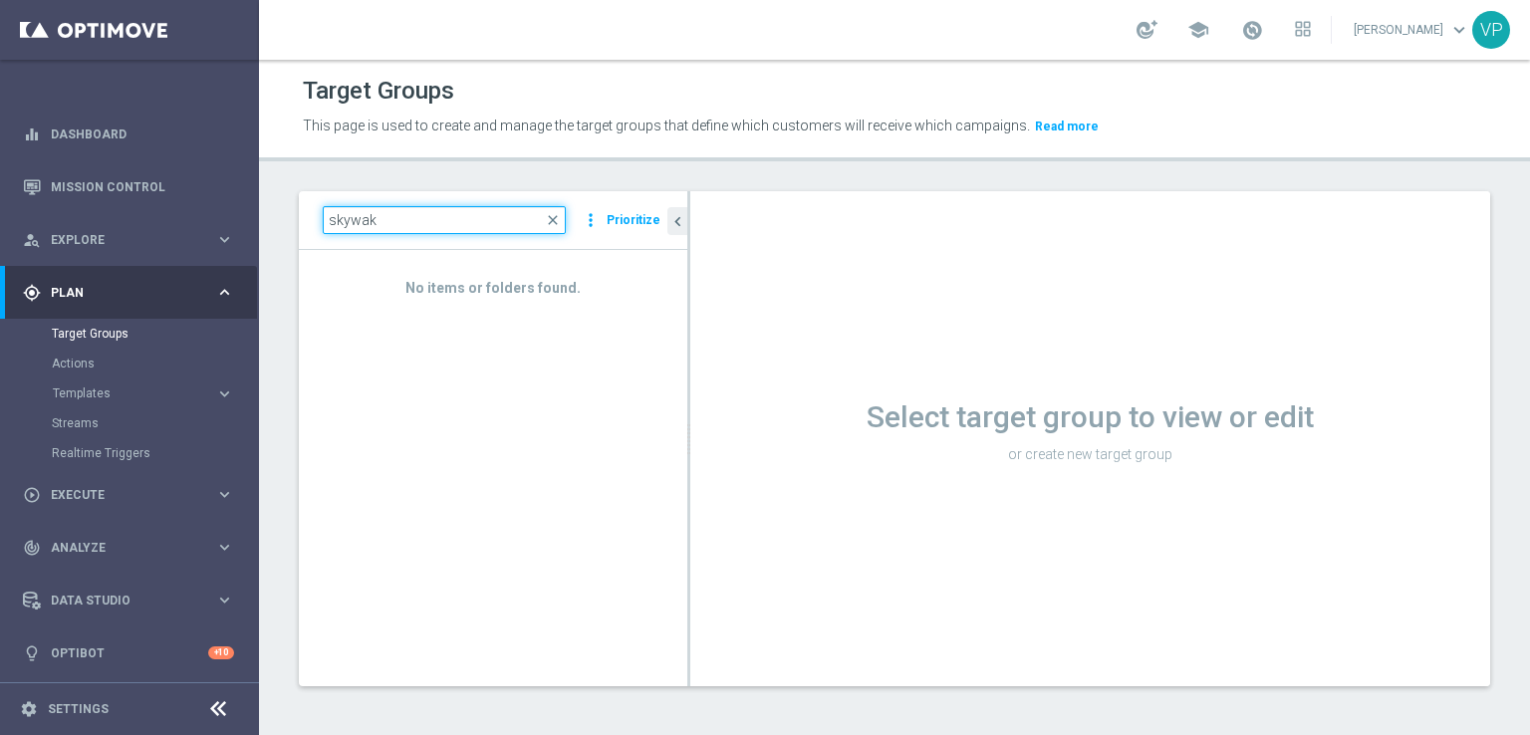
click at [394, 219] on input "skywak" at bounding box center [444, 220] width 243 height 28
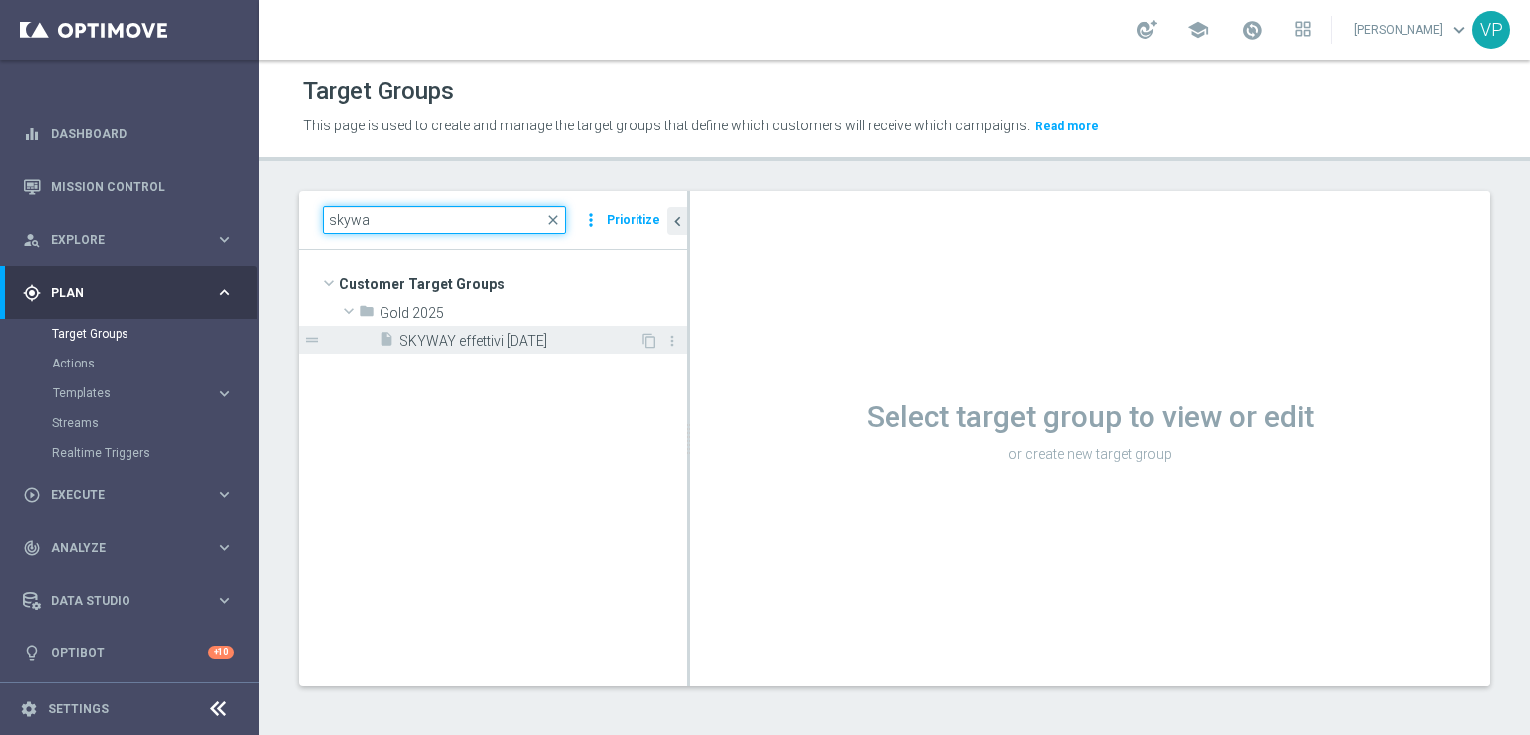
type input "skywa"
click at [546, 330] on div "insert_drive_file SKYWAY effettivi 11.10.25" at bounding box center [508, 340] width 261 height 28
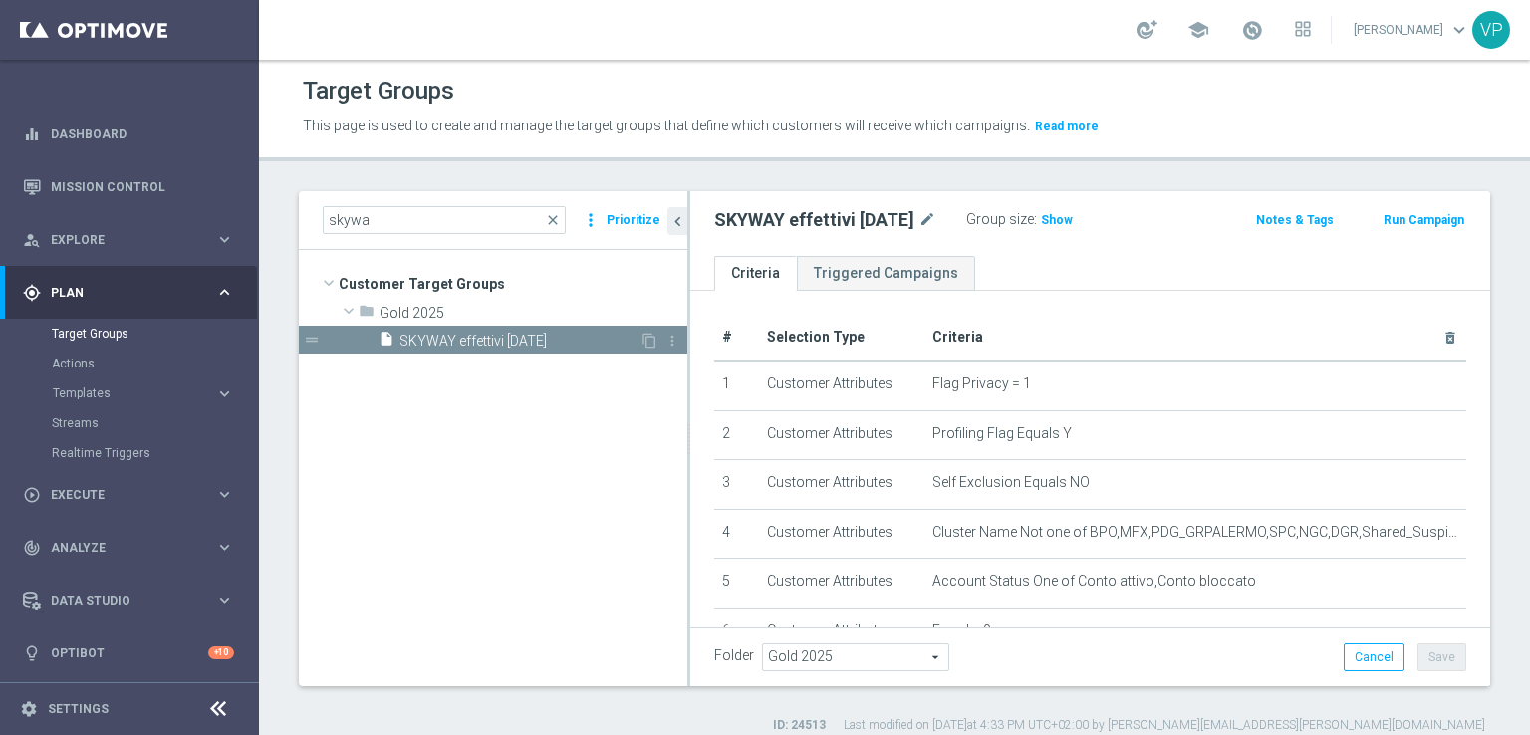
click at [546, 339] on span "SKYWAY effettivi [DATE]" at bounding box center [519, 341] width 240 height 17
click at [147, 399] on button "Templates keyboard_arrow_right" at bounding box center [143, 393] width 183 height 16
click at [89, 422] on link "Optimail" at bounding box center [134, 423] width 145 height 16
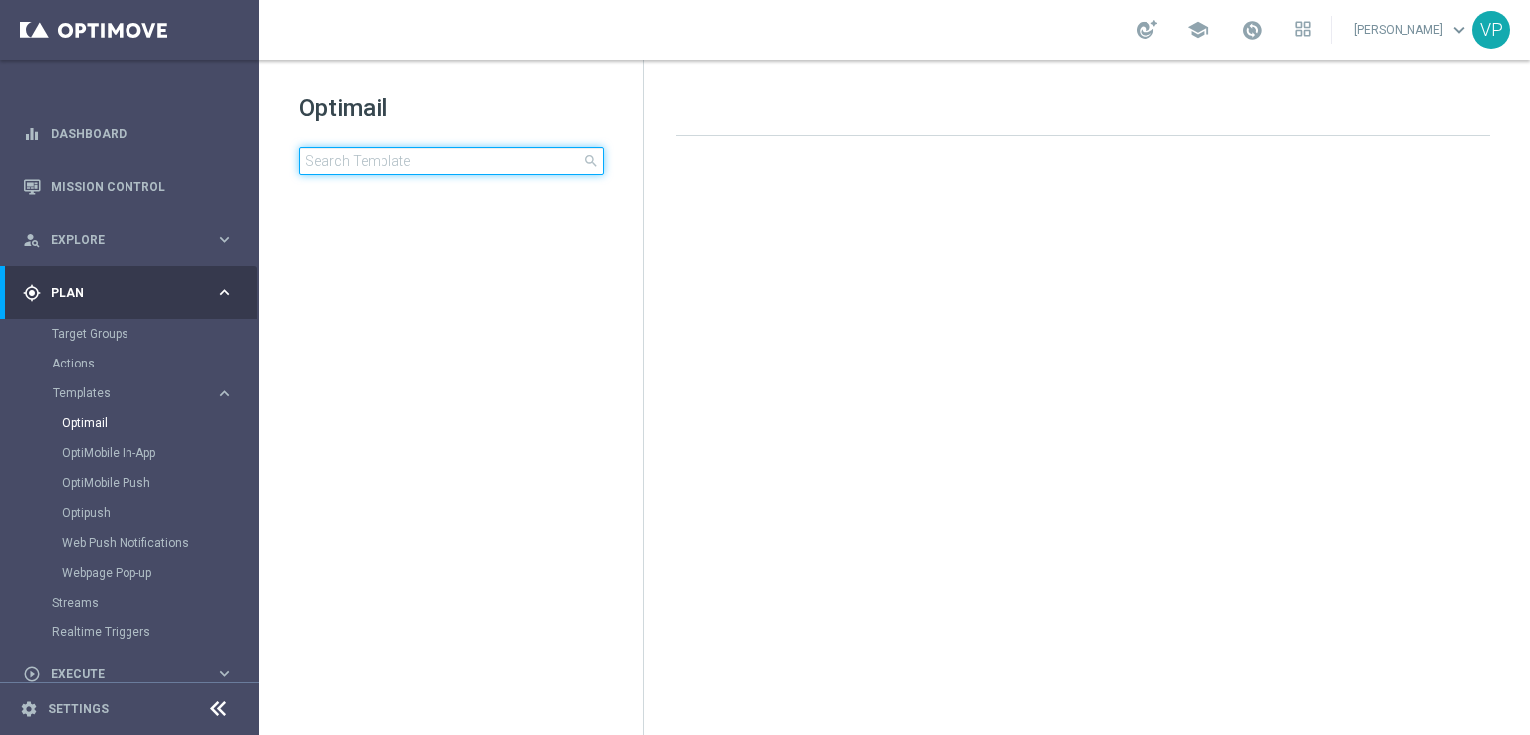
click at [502, 168] on input at bounding box center [451, 161] width 305 height 28
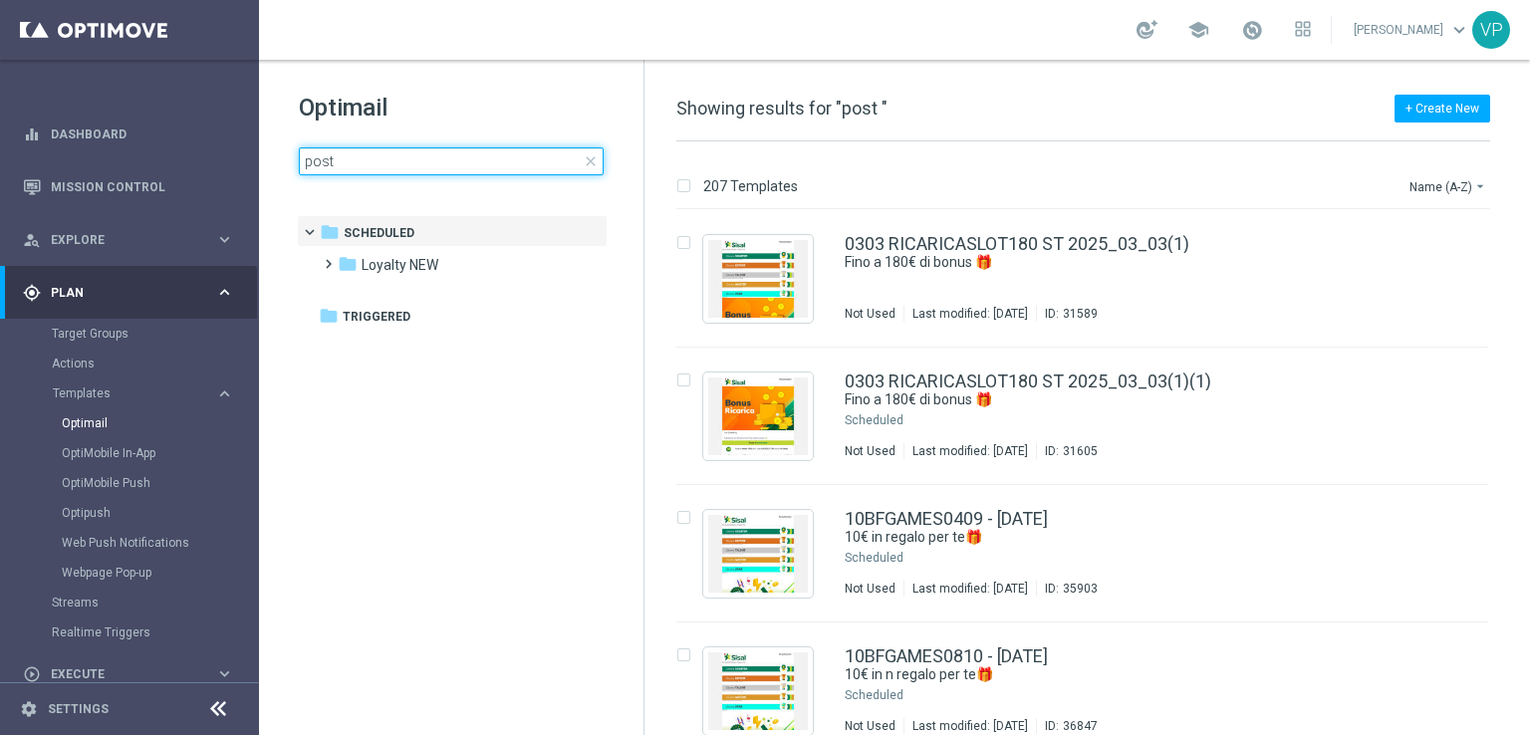
type input "post"
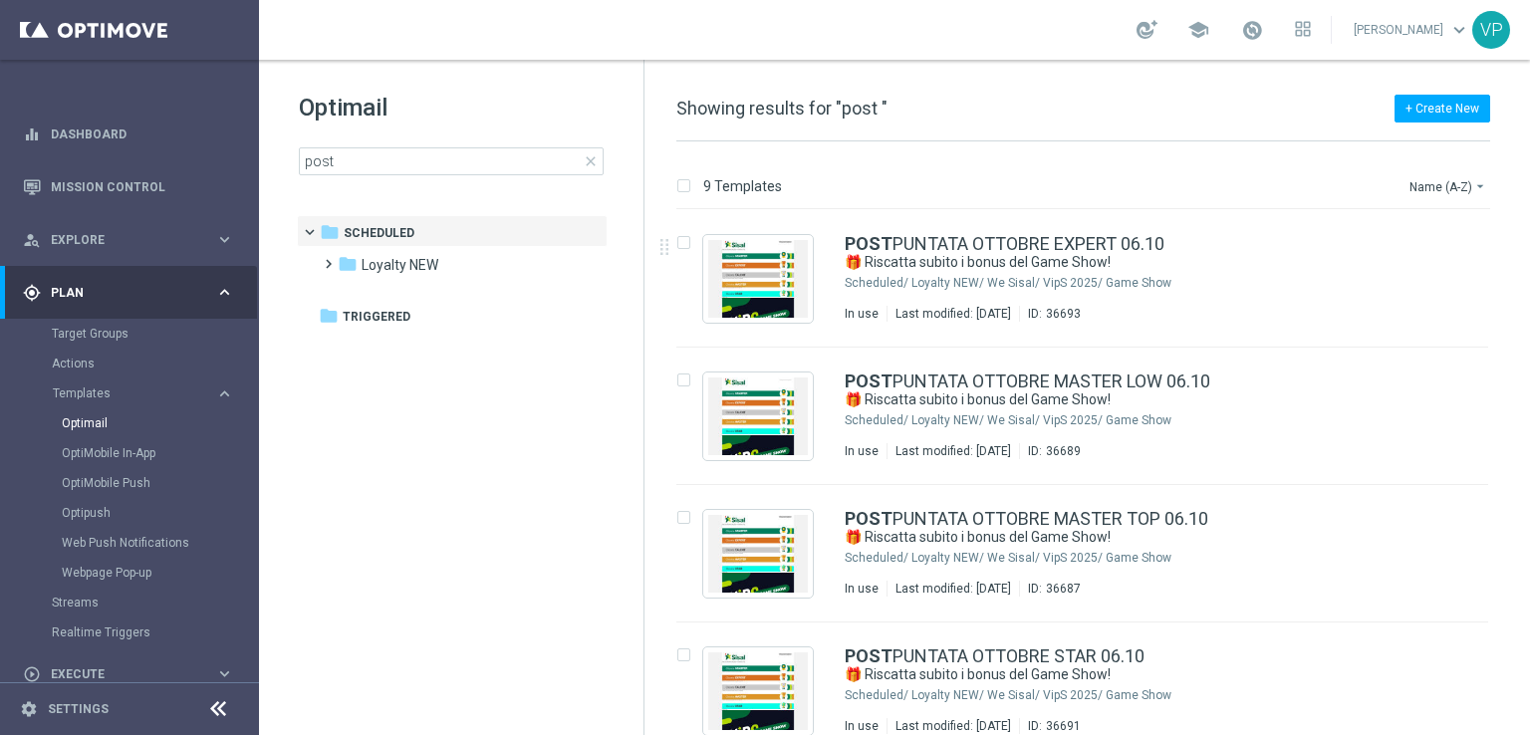
drag, startPoint x: 1523, startPoint y: 152, endPoint x: 1529, endPoint y: 200, distance: 48.2
click at [1529, 200] on div "9 Templates Name (A-Z) arrow_drop_down Drag here to set row groups Drag here to…" at bounding box center [1086, 438] width 885 height 594
drag, startPoint x: 1529, startPoint y: 250, endPoint x: 1529, endPoint y: 439, distance: 189.2
click at [1529, 439] on div "9 Templates Name (A-Z) arrow_drop_down Drag here to set row groups Drag here to…" at bounding box center [1086, 438] width 885 height 594
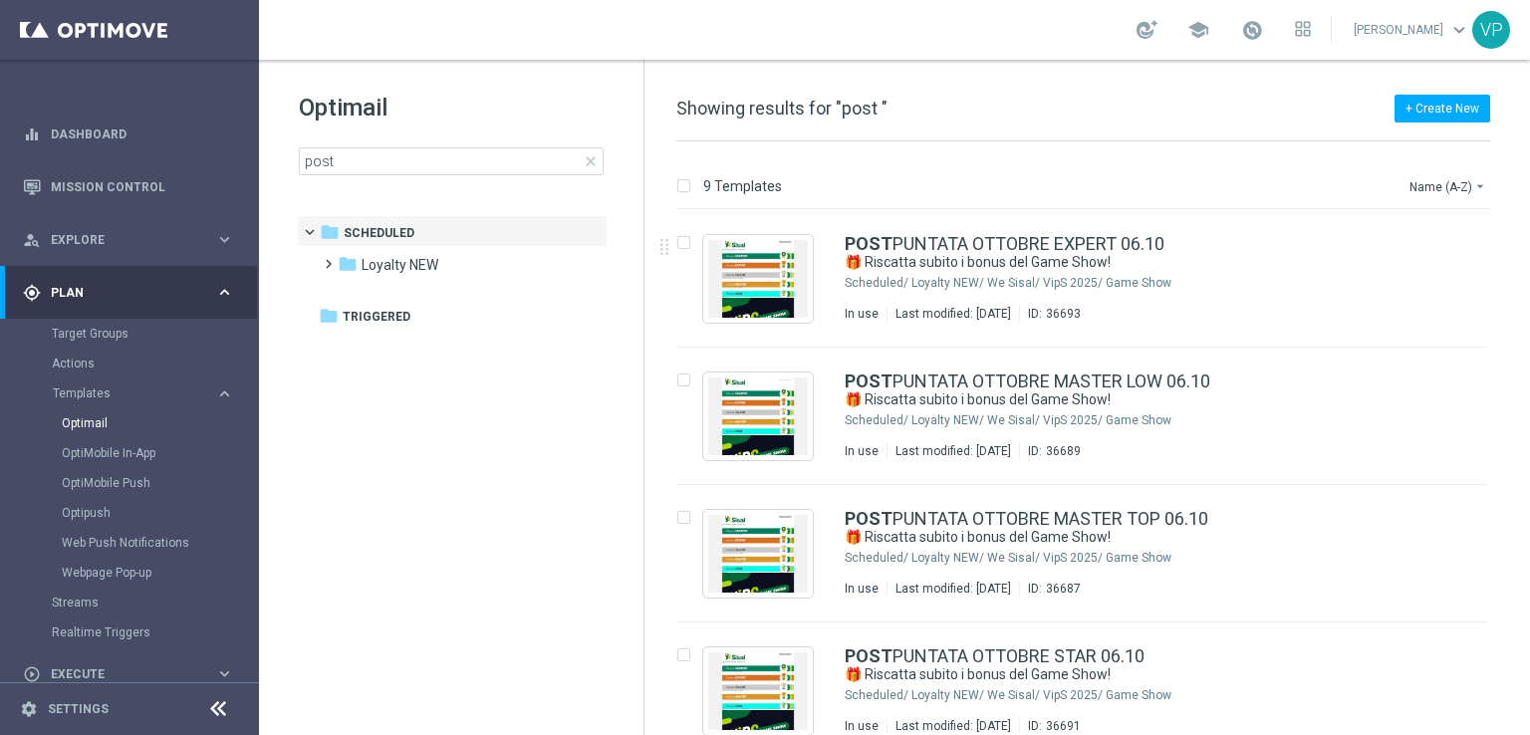
click at [1525, 471] on div "insert_drive_file POST PUNTATA OTTOBRE EXPERT 06.10 🎁 Riscatta subito i bonus d…" at bounding box center [1090, 472] width 869 height 525
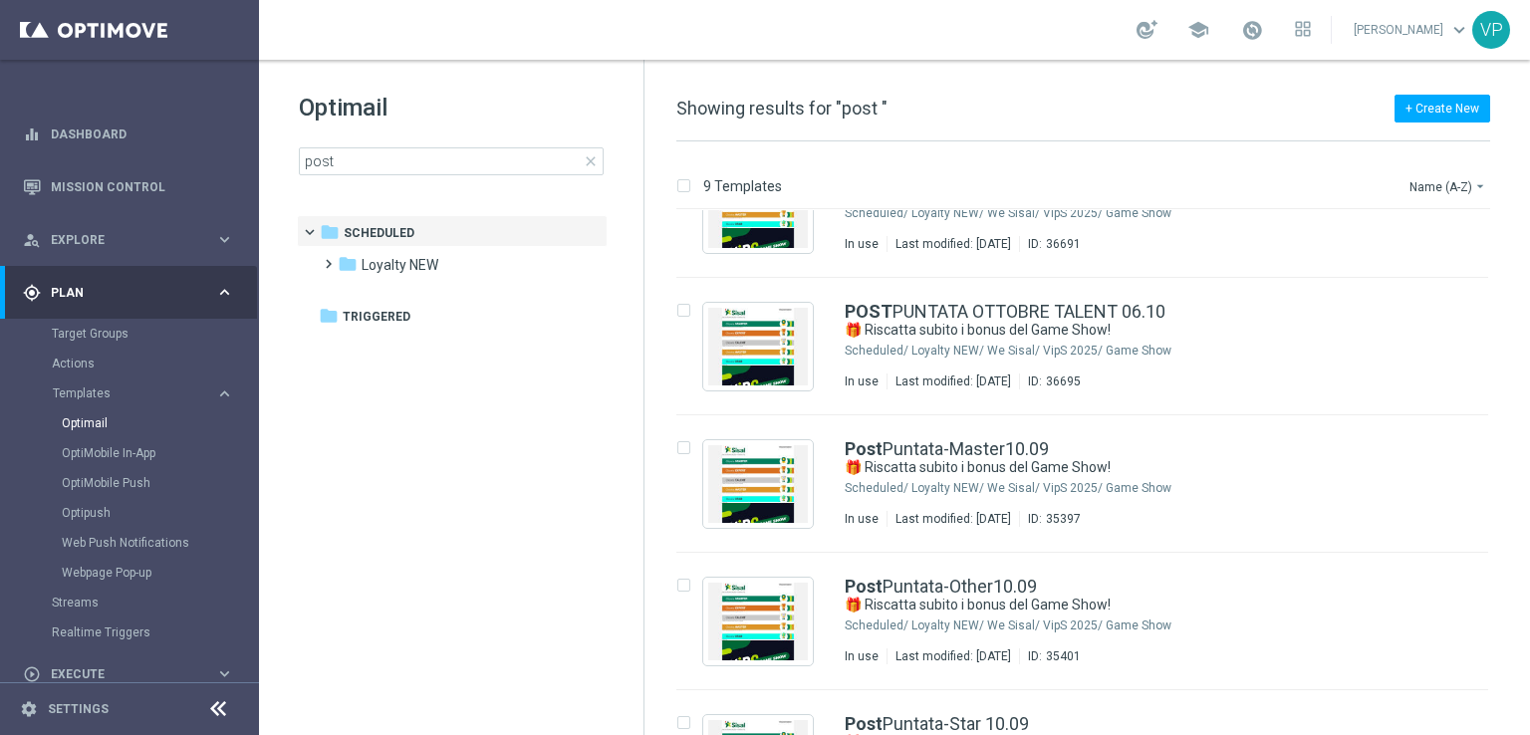
click at [1521, 591] on div "insert_drive_file Post Puntata-Other10.09 🎁 Riscatta subito i bonus del Game Sh…" at bounding box center [1090, 621] width 869 height 137
drag, startPoint x: 1521, startPoint y: 591, endPoint x: 1510, endPoint y: 592, distance: 11.0
click at [1510, 592] on div "insert_drive_file Post Puntata-Other10.09 🎁 Riscatta subito i bonus del Game Sh…" at bounding box center [1090, 621] width 869 height 137
drag, startPoint x: 1529, startPoint y: 658, endPoint x: 1529, endPoint y: 698, distance: 39.8
click at [1529, 698] on div "9 Templates Name (A-Z) arrow_drop_down Drag here to set row groups Drag here to…" at bounding box center [1086, 438] width 885 height 594
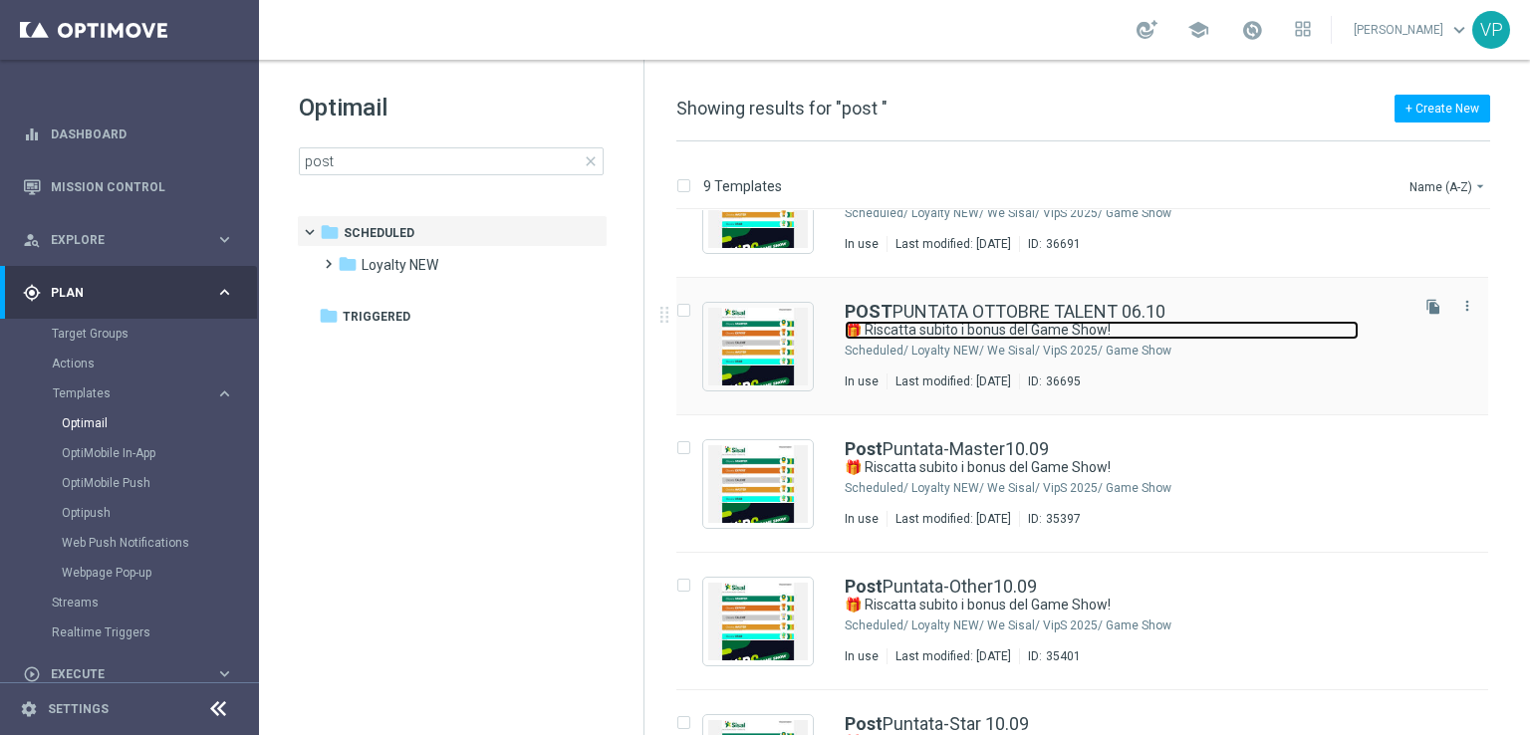
click at [1227, 333] on link "🎁 Riscatta subito i bonus del Game Show!" at bounding box center [1101, 330] width 514 height 19
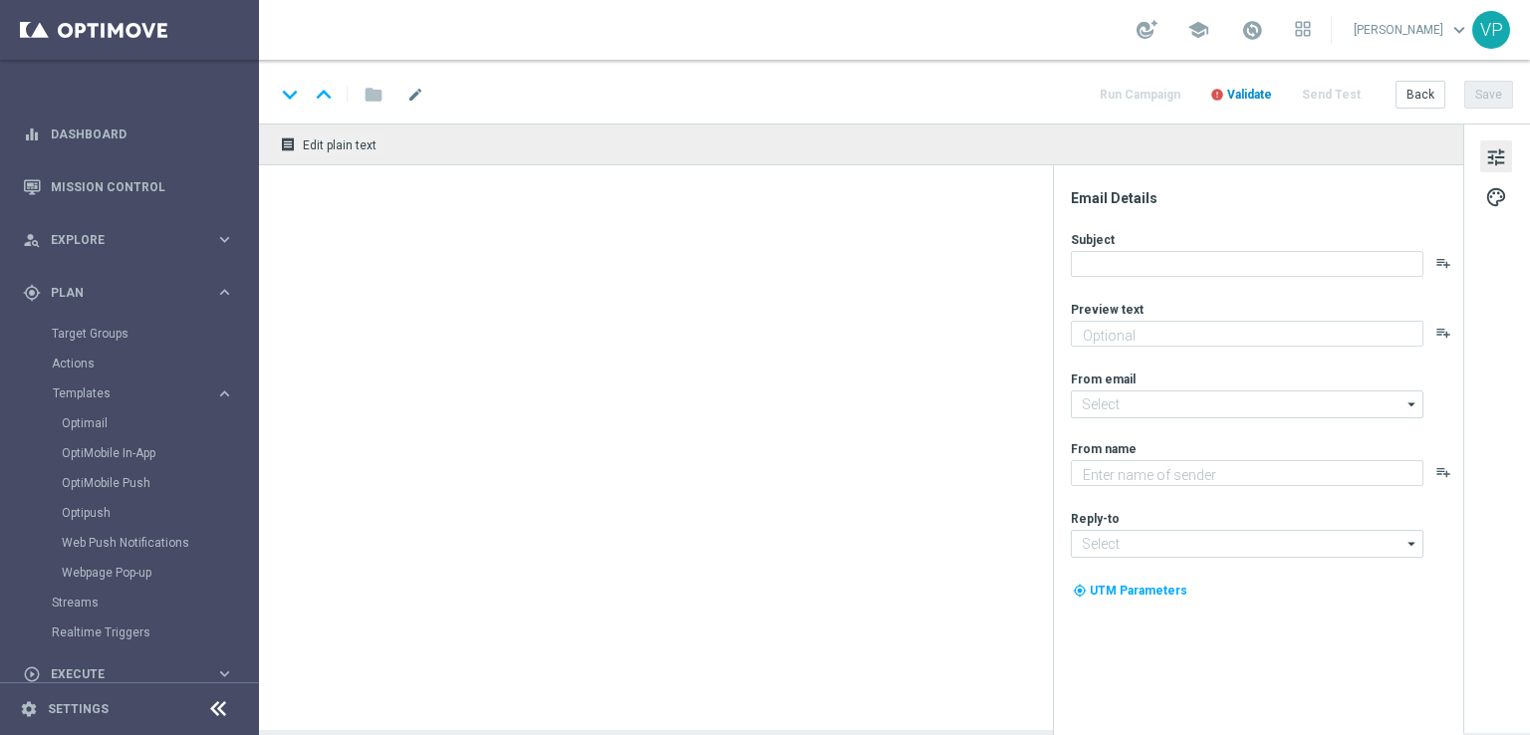
type textarea "Scopri le tue promozioni post puntata"
type textarea "Sisal"
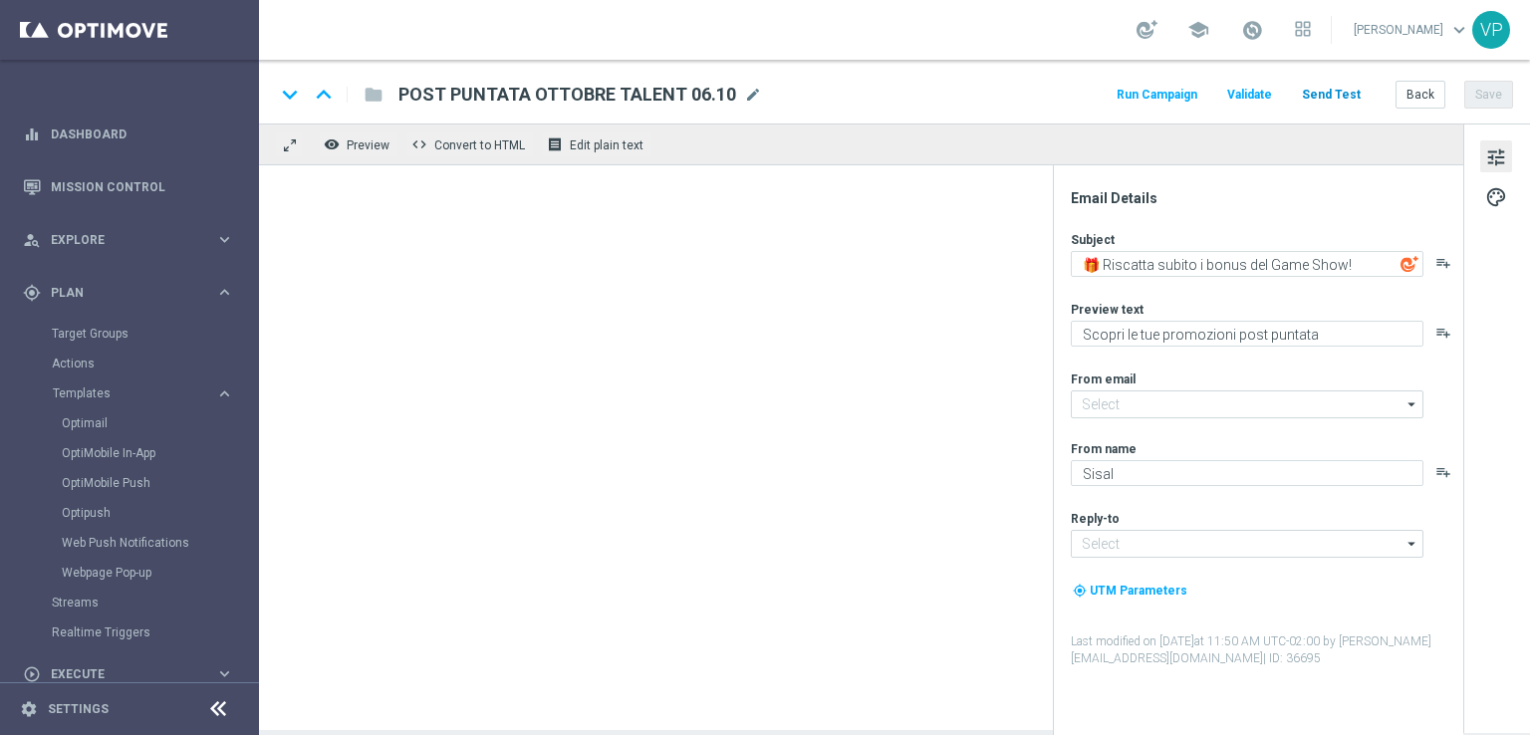
type input "newsletter@comunicazioni.sisal.it"
type input "info@sisal.it"
click at [1350, 99] on button "Send Test" at bounding box center [1331, 95] width 65 height 27
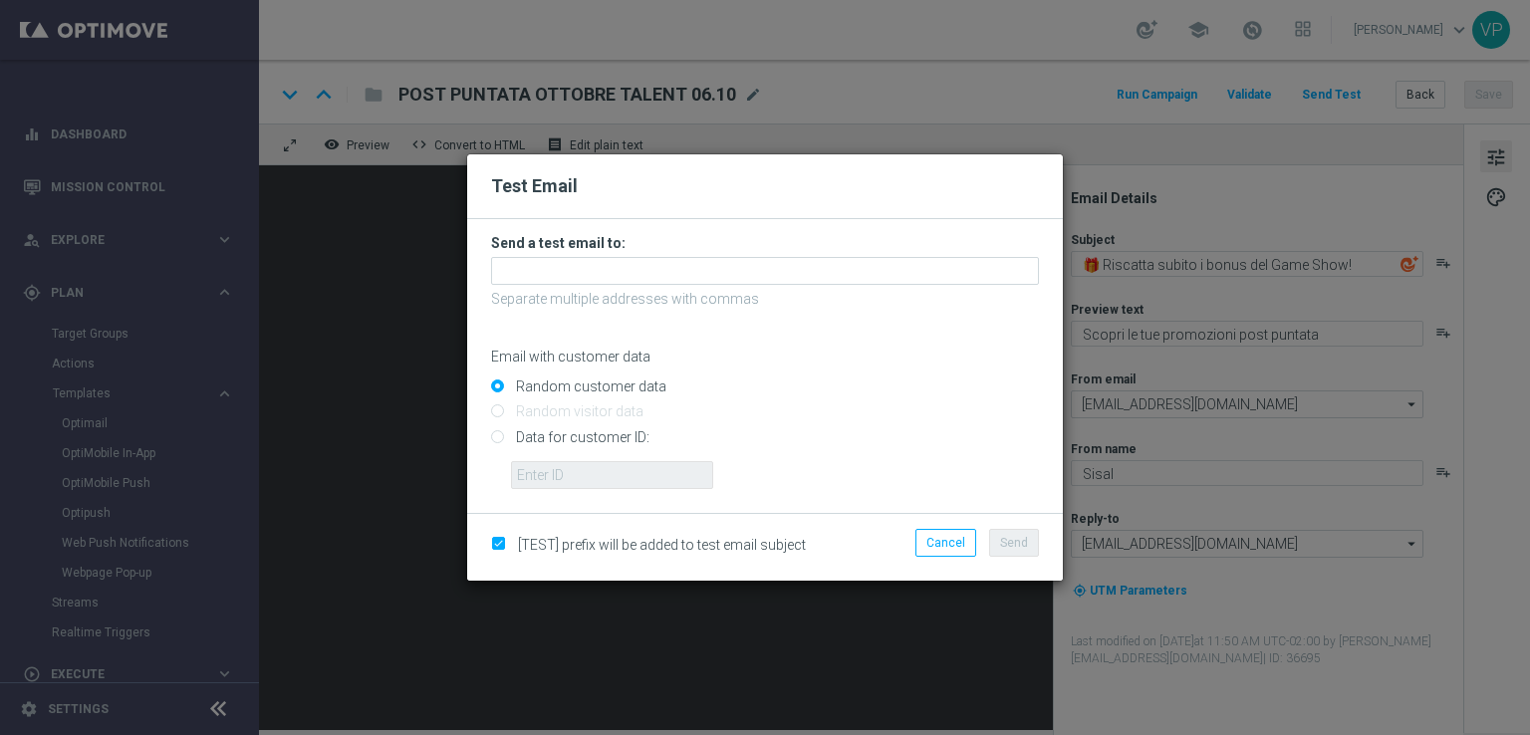
click at [589, 447] on input "Data for customer ID:" at bounding box center [765, 445] width 548 height 28
radio input "true"
click at [608, 471] on input "text" at bounding box center [612, 475] width 202 height 28
type input "3832155"
drag, startPoint x: 659, startPoint y: 477, endPoint x: 470, endPoint y: 445, distance: 191.9
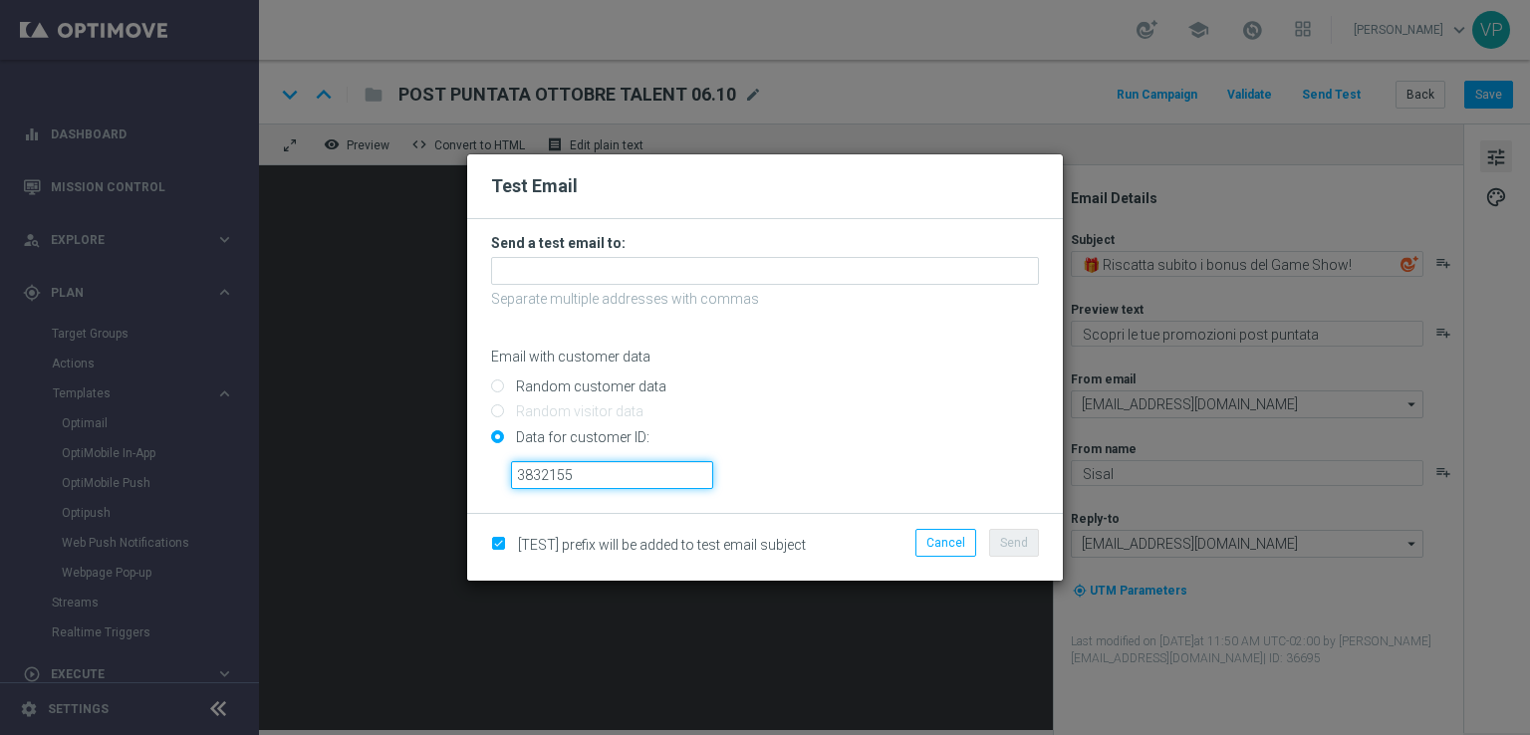
click at [470, 445] on form "Send a test email to: Separate multiple addresses with commas Email with custom…" at bounding box center [765, 366] width 596 height 294
click at [603, 471] on input "text" at bounding box center [612, 475] width 202 height 28
type input "3832155"
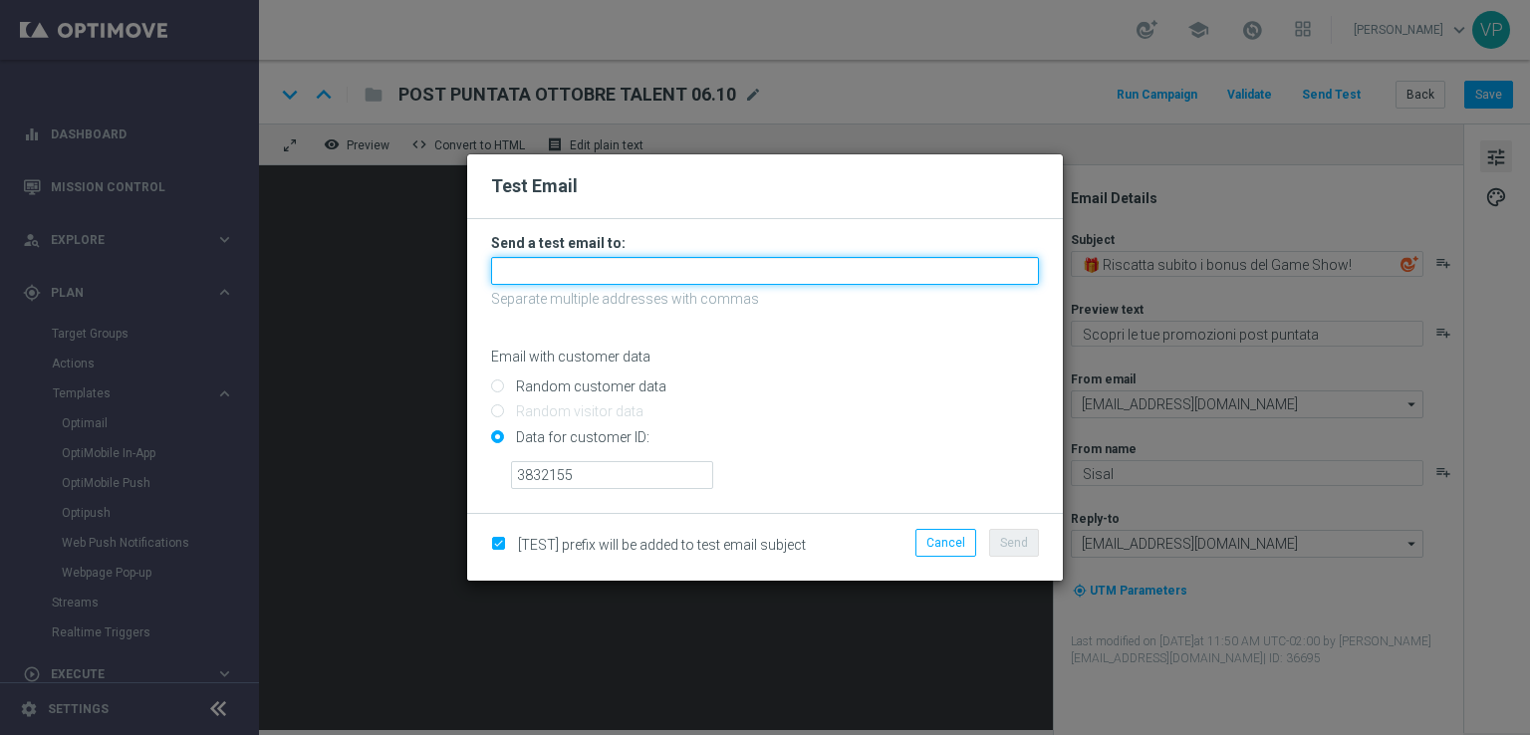
click at [584, 262] on input "text" at bounding box center [765, 271] width 548 height 28
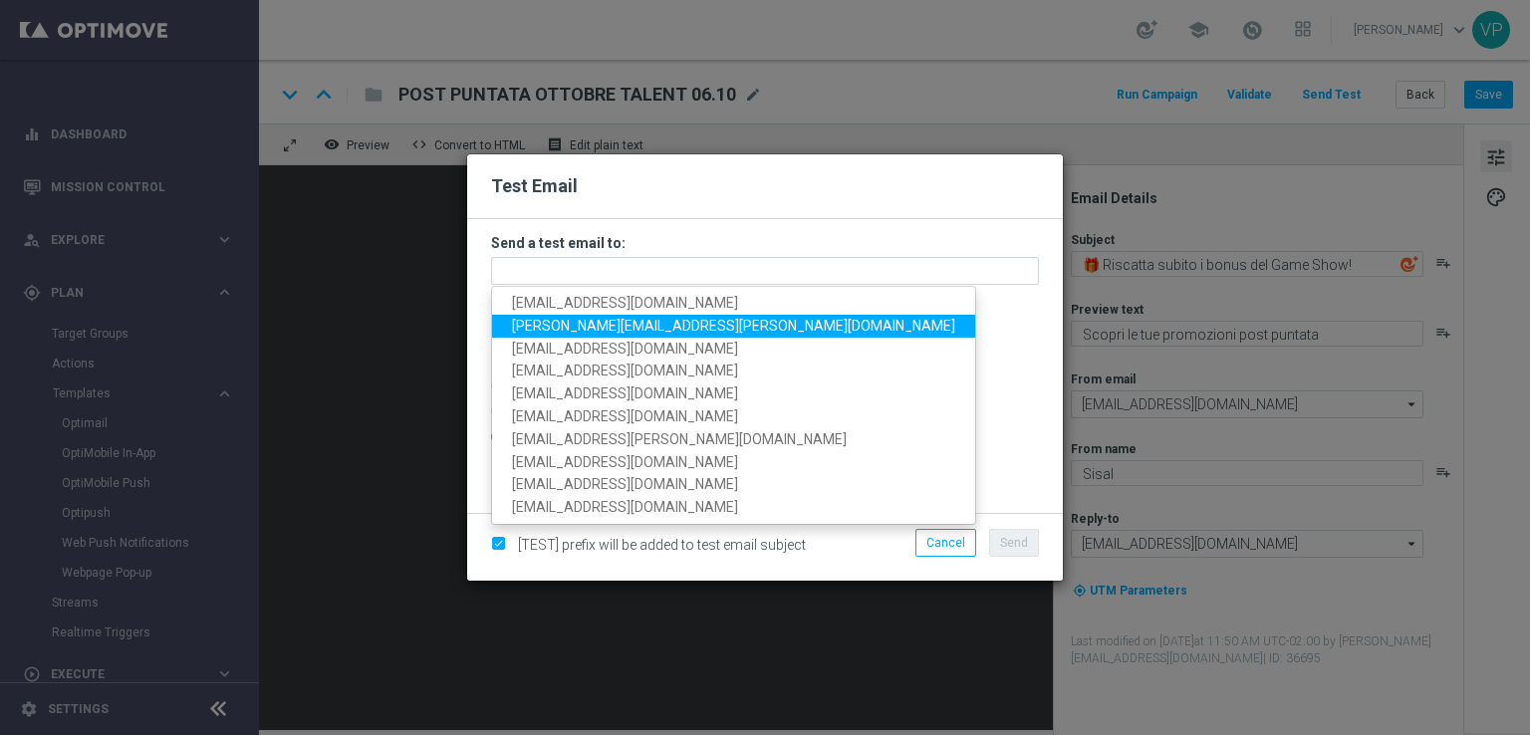
click at [553, 326] on span "valentina.pilato@sisal.it" at bounding box center [733, 326] width 443 height 16
type input "valentina.pilato@sisal.it"
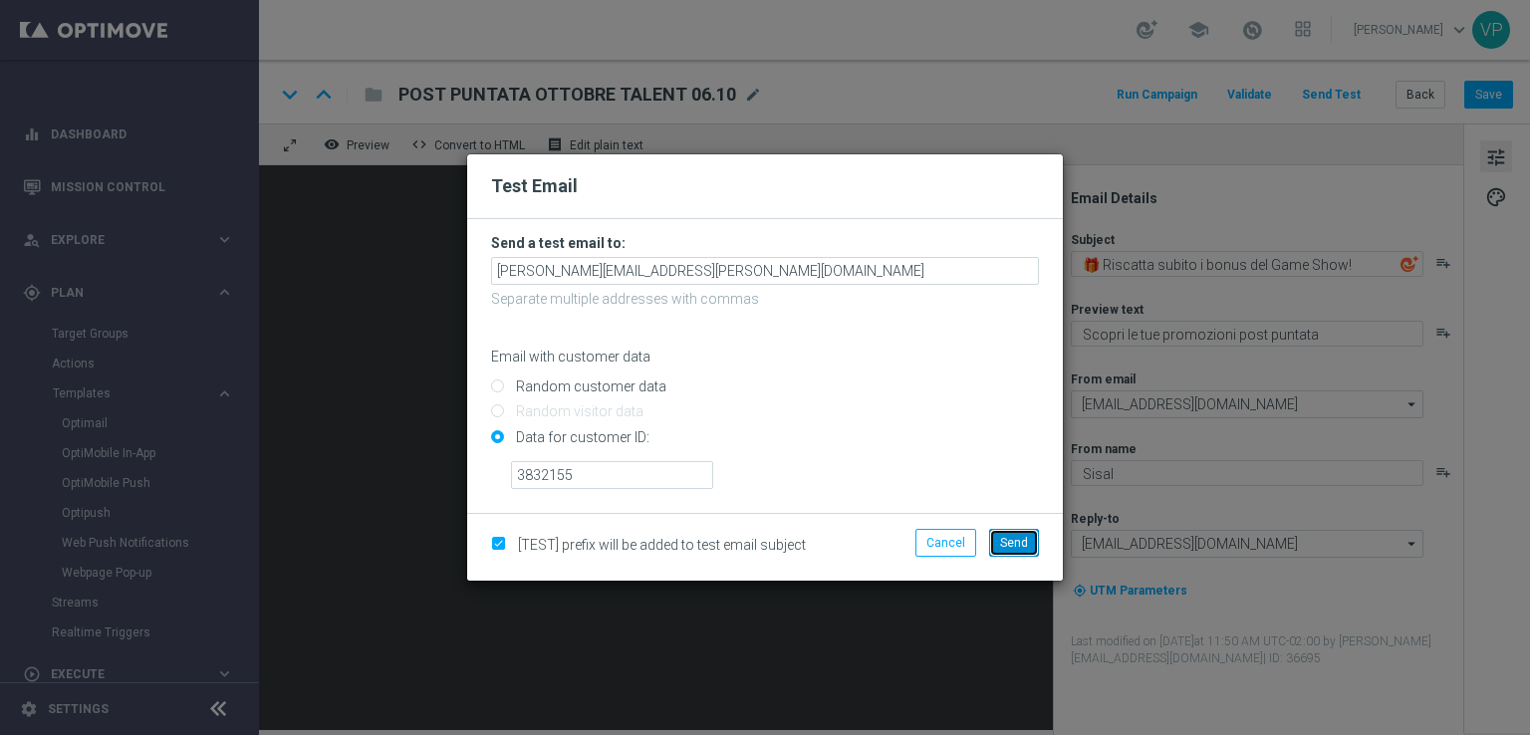
click at [1020, 551] on button "Send" at bounding box center [1014, 543] width 50 height 28
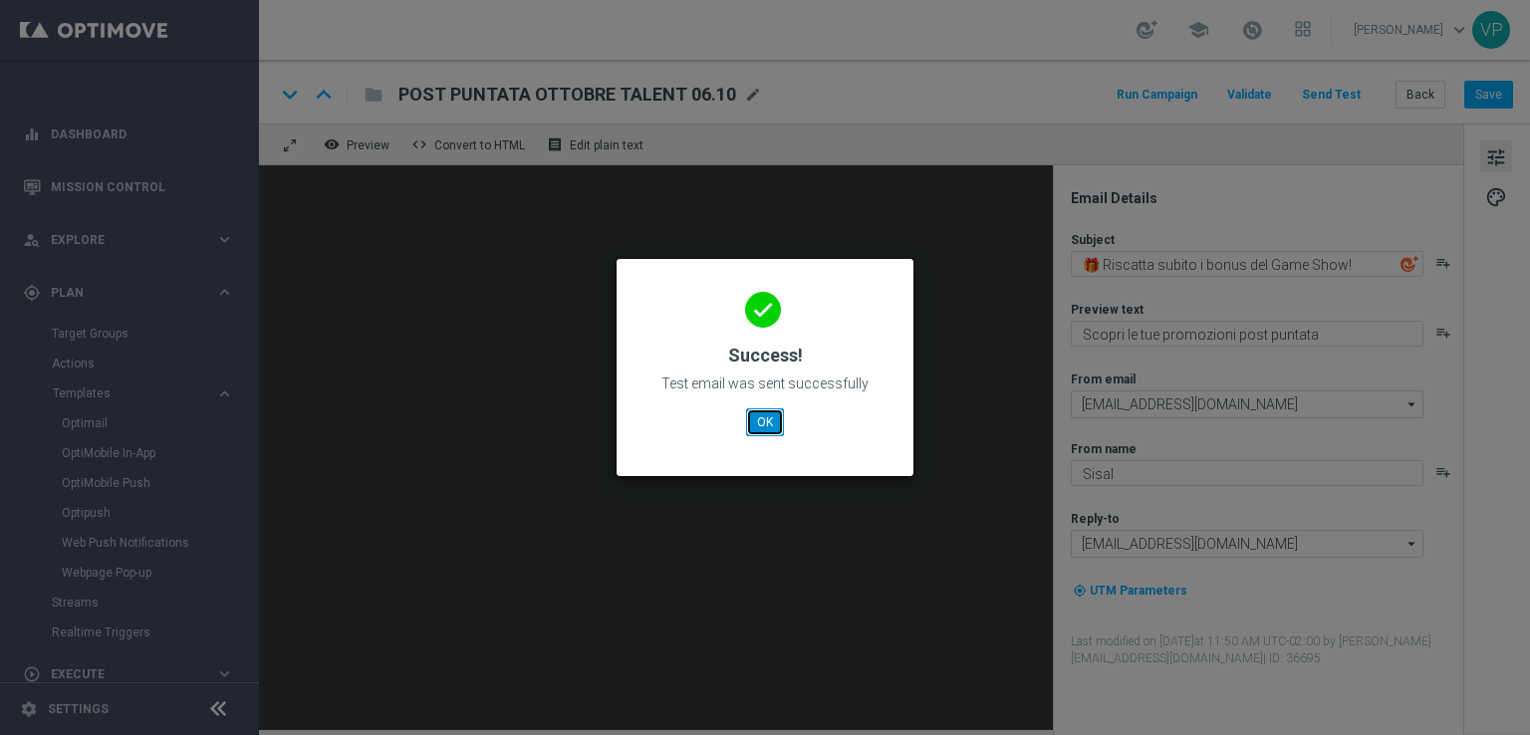
click at [774, 415] on button "OK" at bounding box center [765, 422] width 38 height 28
